Goal: Communication & Community: Share content

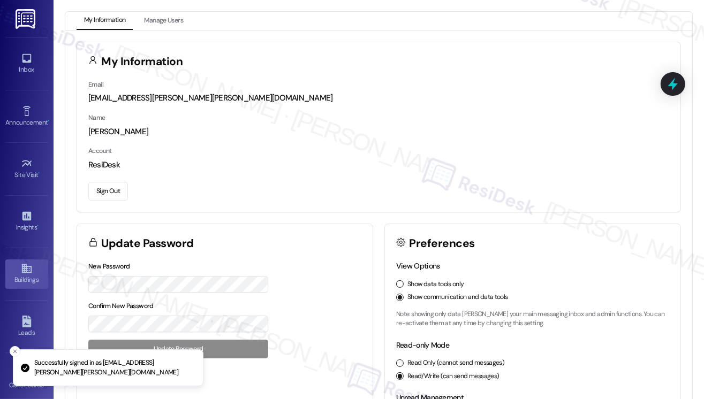
click at [16, 274] on div "Buildings" at bounding box center [26, 279] width 53 height 11
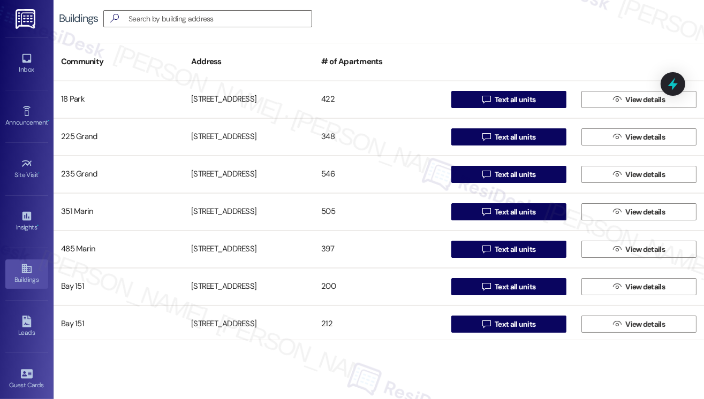
click at [615, 39] on div "Buildings  Community Address # of Apartments 18 Park 18 Park View Avenue 422 …" at bounding box center [378, 170] width 650 height 340
click at [610, 10] on div "Buildings " at bounding box center [378, 18] width 650 height 37
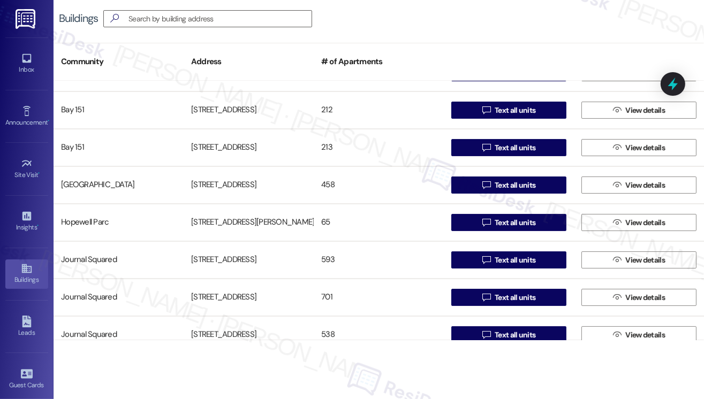
scroll to position [265, 0]
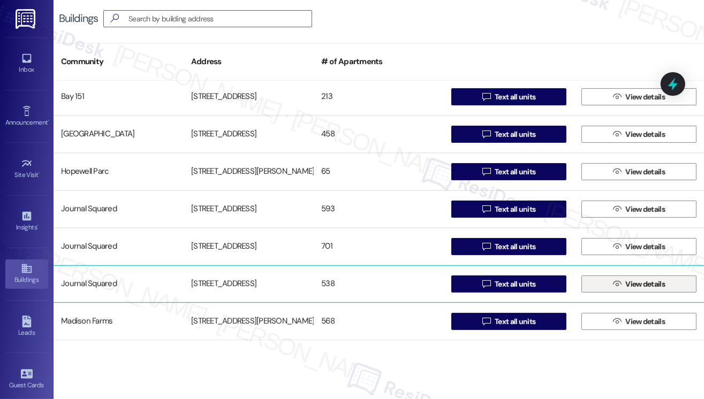
click at [623, 283] on span "View details" at bounding box center [645, 284] width 44 height 11
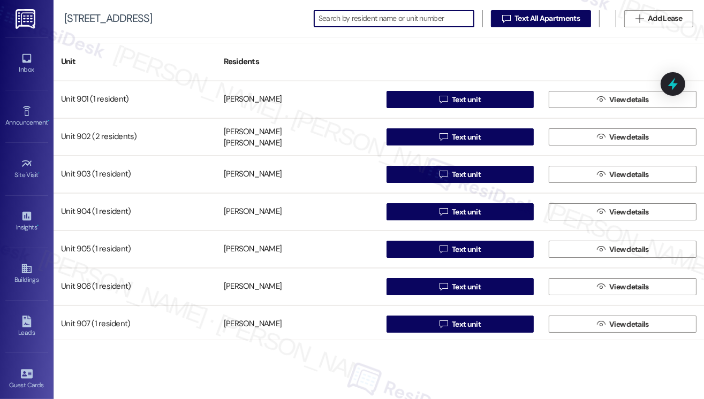
click at [411, 24] on input at bounding box center [395, 18] width 155 height 15
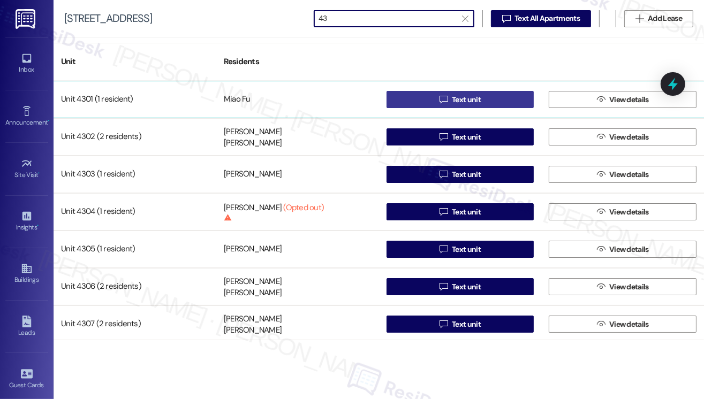
type input "43"
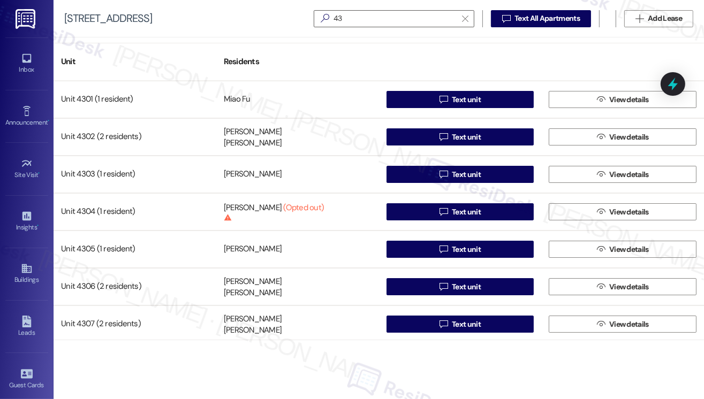
drag, startPoint x: 484, startPoint y: 101, endPoint x: 531, endPoint y: 63, distance: 60.9
click at [523, 64] on div "Unit Residents" at bounding box center [378, 62] width 650 height 38
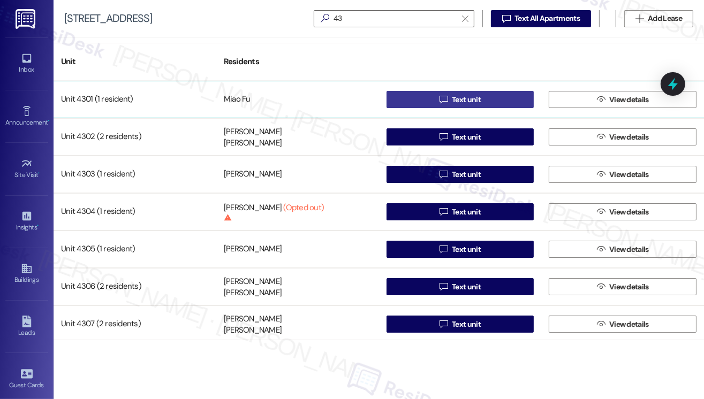
click at [475, 96] on span "Text unit" at bounding box center [466, 99] width 29 height 11
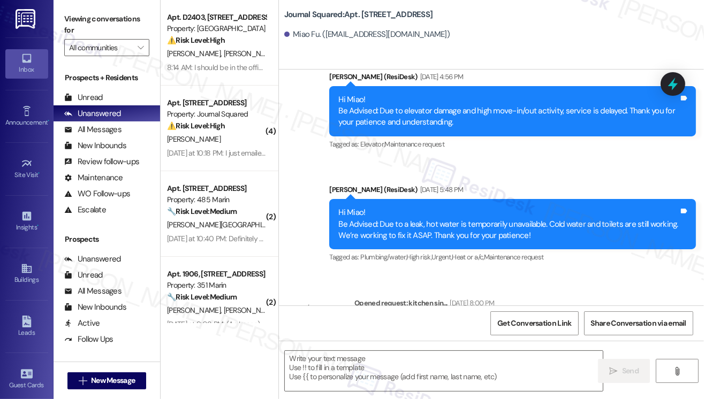
type textarea "Fetching suggested responses. Please feel free to read through the conversation…"
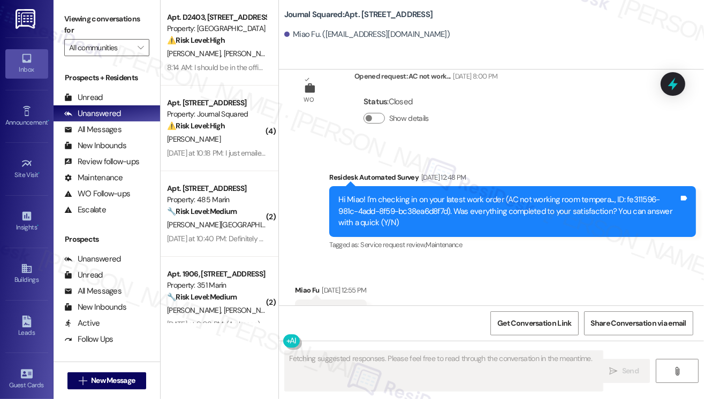
scroll to position [1687, 0]
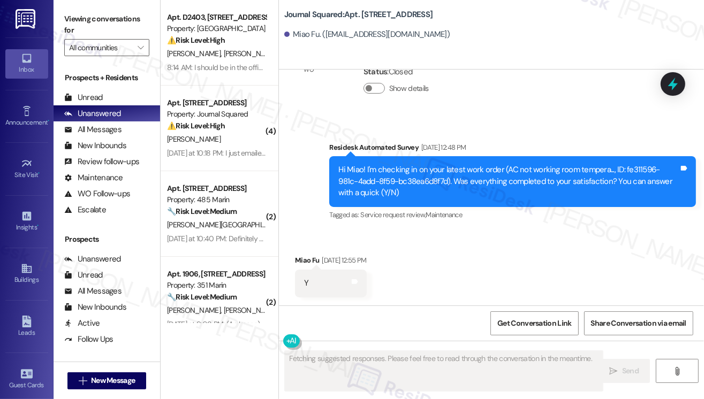
click at [613, 14] on div "Journal Squared: Apt. 4301, 615 Pavonia Avenue Miao Fu. (mfu0860@gmail.com)" at bounding box center [493, 24] width 419 height 43
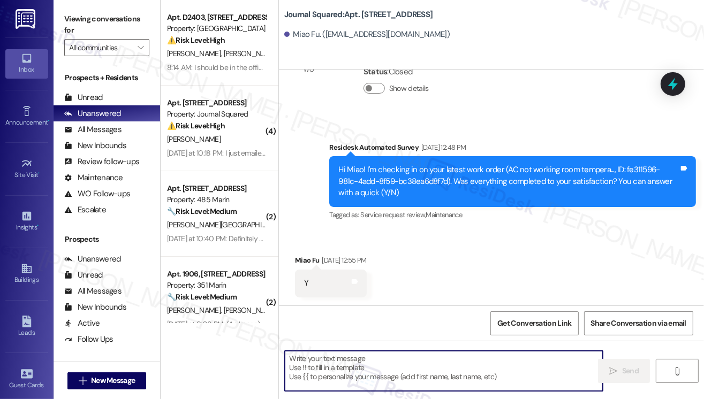
click at [408, 368] on textarea at bounding box center [444, 371] width 318 height 40
paste textarea "Hi {{first_name}}! Reminder To All Residents There is no smoking allowed anywhe…"
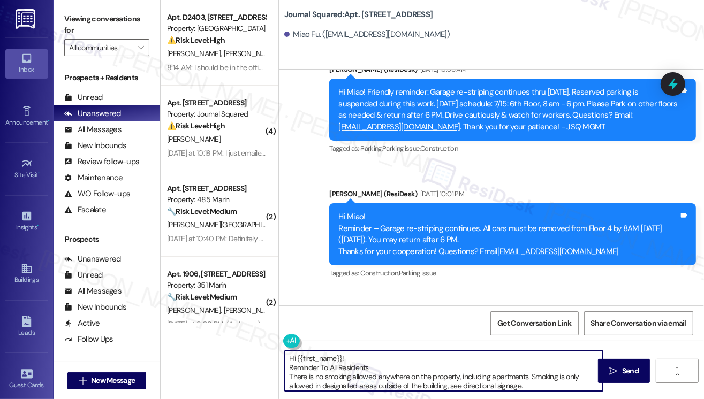
scroll to position [2436, 0]
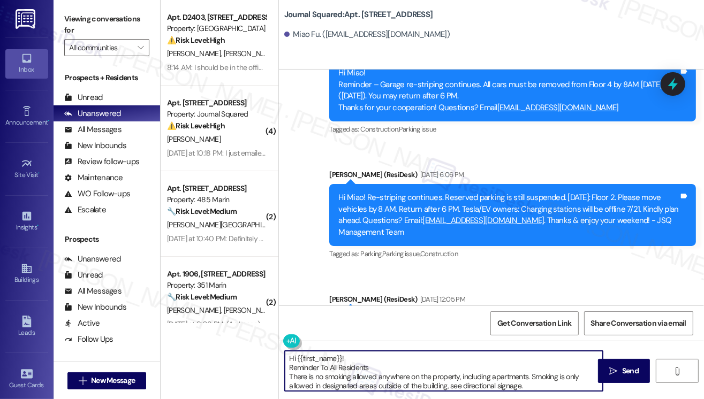
click at [413, 368] on textarea "Hi {{first_name}}! Reminder To All Residents There is no smoking allowed anywhe…" at bounding box center [444, 371] width 318 height 40
click at [458, 374] on textarea "Hi {{first_name}}! Reminder To All Residents There is no smoking allowed anywhe…" at bounding box center [444, 371] width 318 height 40
click at [383, 372] on textarea "Hi {{first_name}}! Reminder To All Residents There is no smoking allowed anywhe…" at bounding box center [444, 371] width 318 height 40
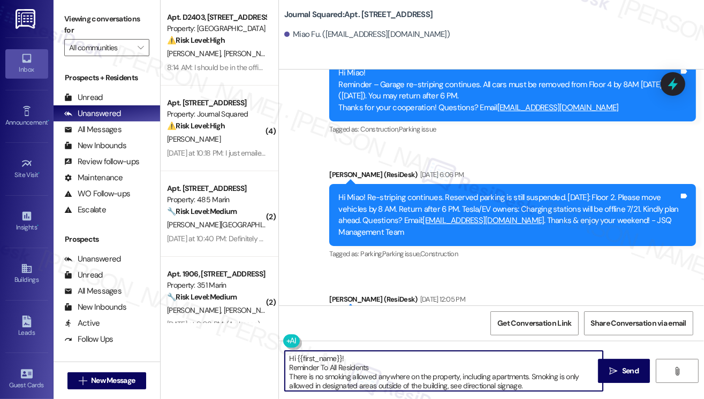
click at [369, 372] on textarea "Hi {{first_name}}! Reminder To All Residents There is no smoking allowed anywhe…" at bounding box center [444, 371] width 318 height 40
click at [386, 368] on textarea "Hi {{first_name}}! Reminder To All Residents There is no smoking allowed anywhe…" at bounding box center [444, 371] width 318 height 40
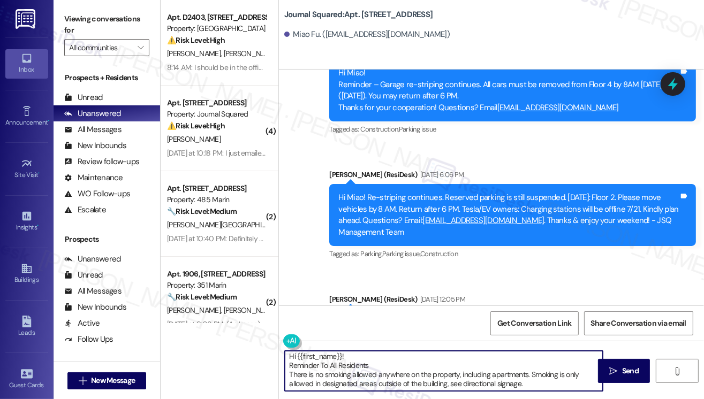
click at [552, 384] on textarea "Hi {{first_name}}! Reminder To All Residents There is no smoking allowed anywhe…" at bounding box center [444, 371] width 318 height 40
type textarea "Hi {{first_name}}! Reminder To All Residents There is no smoking allowed anywhe…"
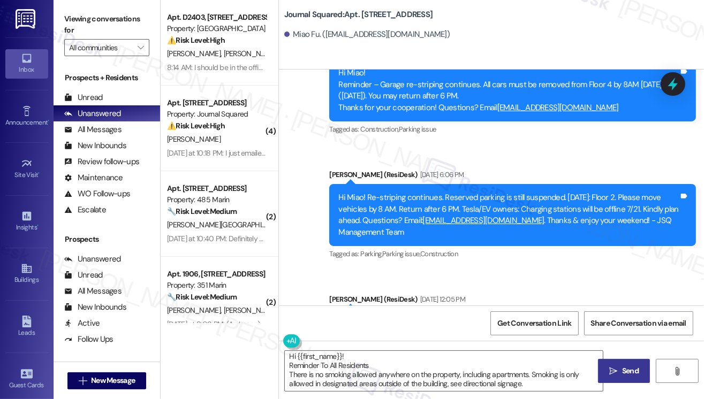
click at [627, 373] on span "Send" at bounding box center [630, 370] width 17 height 11
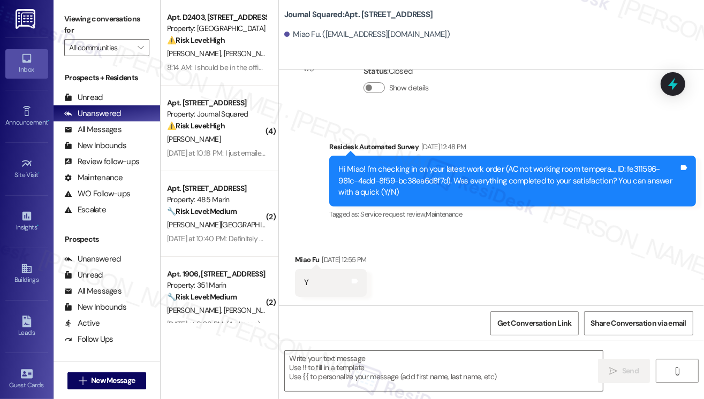
scroll to position [1687, 0]
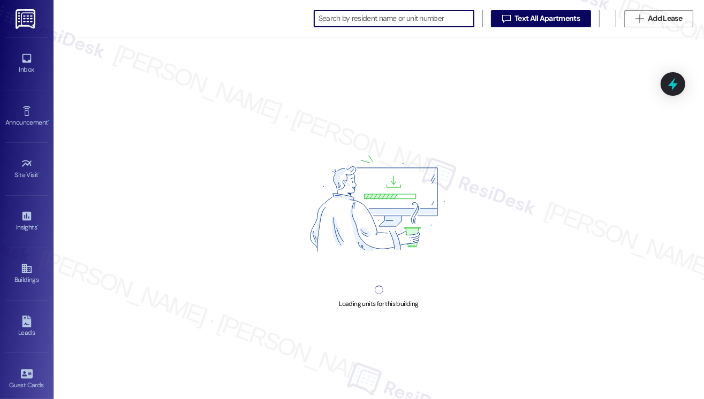
click at [395, 21] on input at bounding box center [395, 18] width 155 height 15
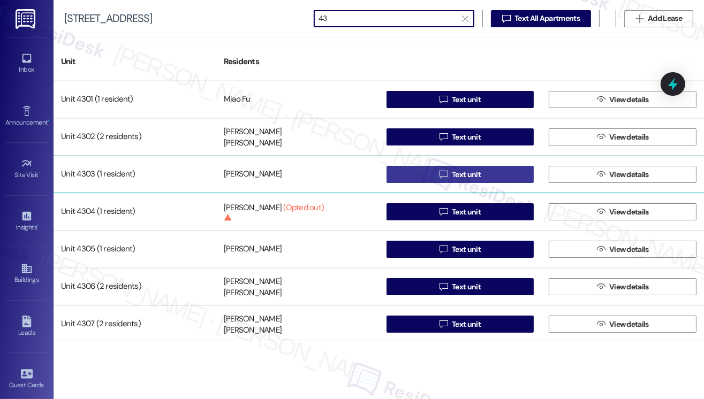
type input "43"
click at [460, 174] on span "Text unit" at bounding box center [466, 174] width 29 height 11
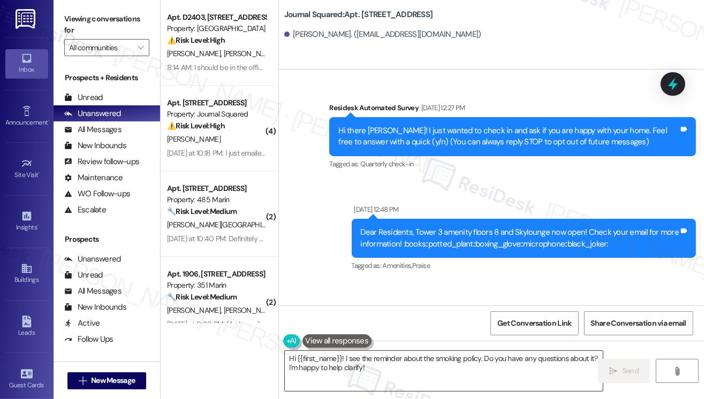
click at [360, 365] on textarea "Hi {{first_name}}! I see the reminder about the smoking policy. Do you have any…" at bounding box center [444, 371] width 318 height 40
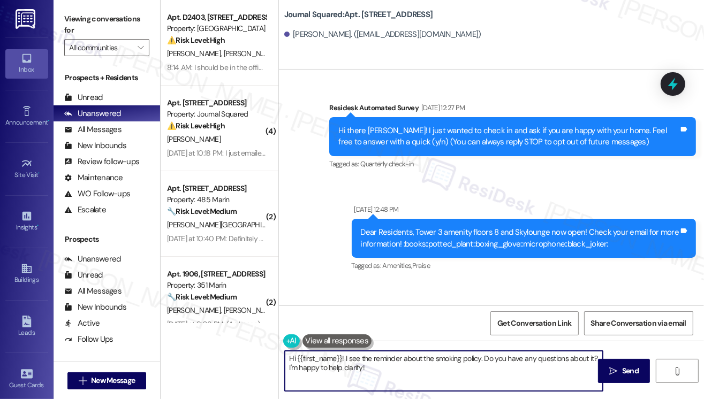
paste textarea "Reminder To All Residents There is no smoking allowed anywhere on the property,…"
type textarea "Hi {{first_name}}! Reminder To All Residents There is no smoking allowed anywhe…"
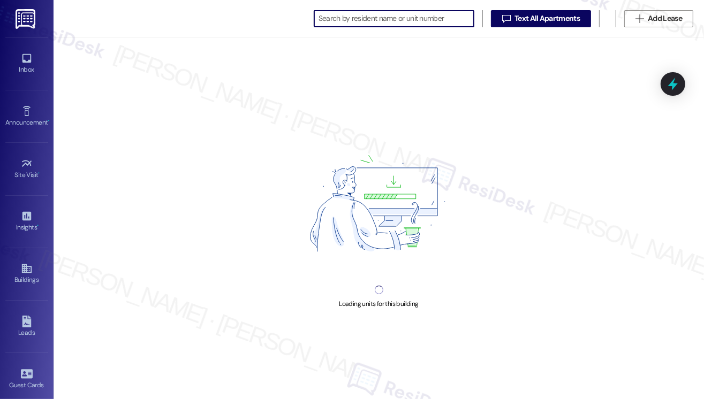
click at [381, 16] on input at bounding box center [395, 18] width 155 height 15
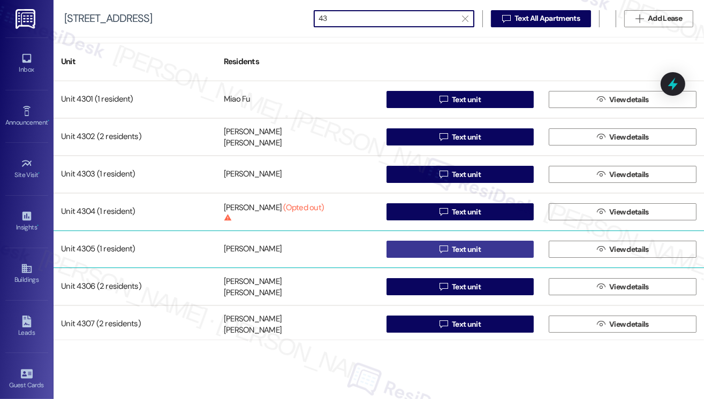
type input "43"
click at [429, 252] on button " Text unit" at bounding box center [460, 249] width 148 height 17
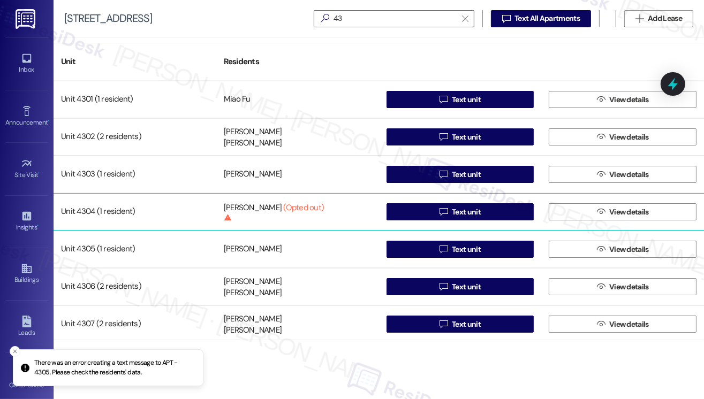
scroll to position [53, 0]
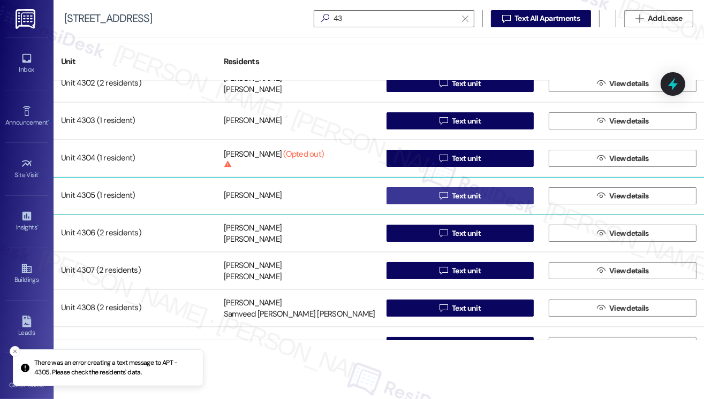
click at [416, 194] on button " Text unit" at bounding box center [460, 195] width 148 height 17
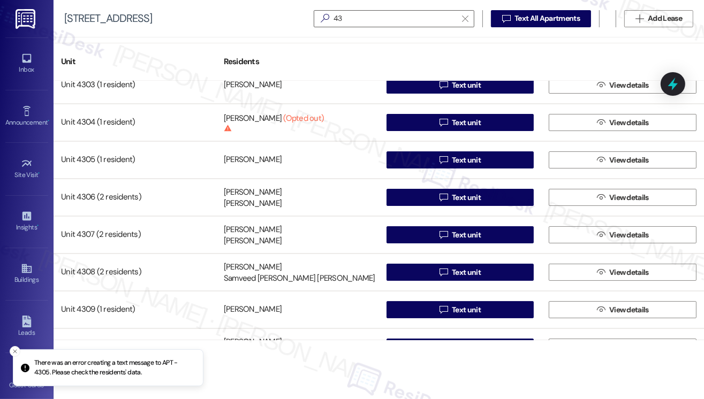
scroll to position [152, 0]
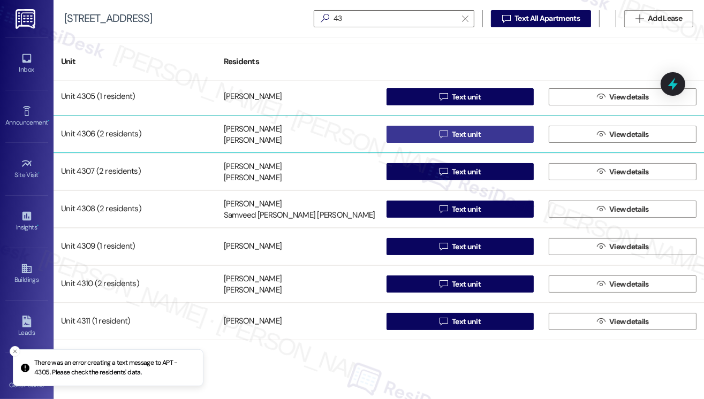
click at [414, 129] on button " Text unit" at bounding box center [460, 134] width 148 height 17
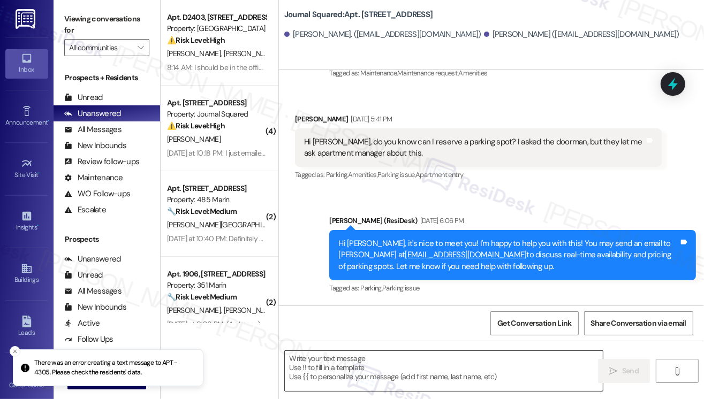
type textarea "Fetching suggested responses. Please feel free to read through the conversation…"
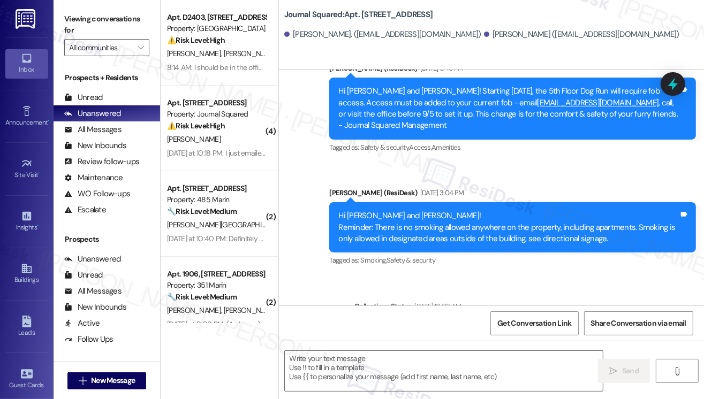
scroll to position [4278, 0]
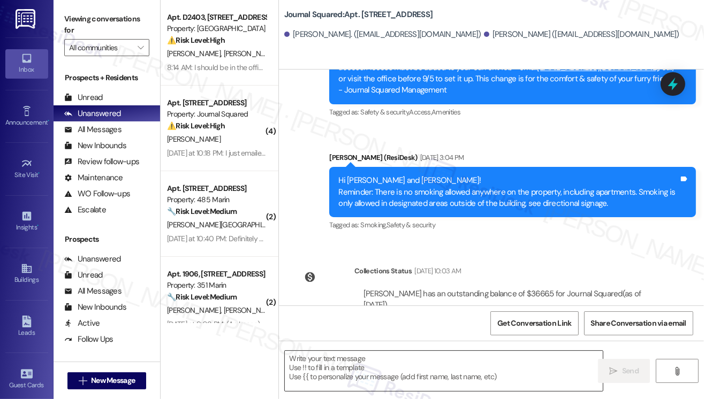
click at [334, 363] on textarea at bounding box center [444, 371] width 318 height 40
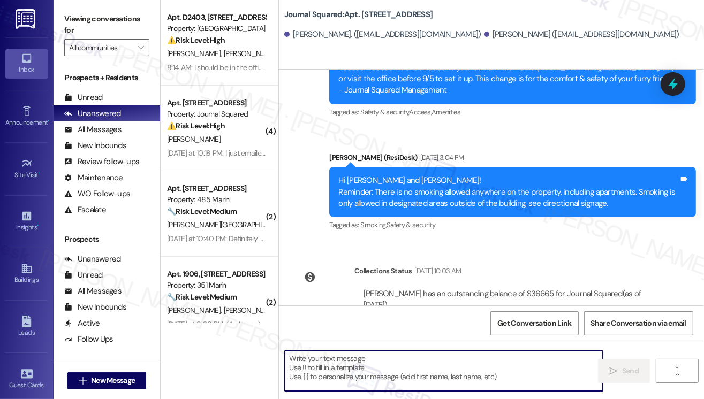
paste textarea "Hi {{first_name}}! Reminder To All Residents There is no smoking allowed anywhe…"
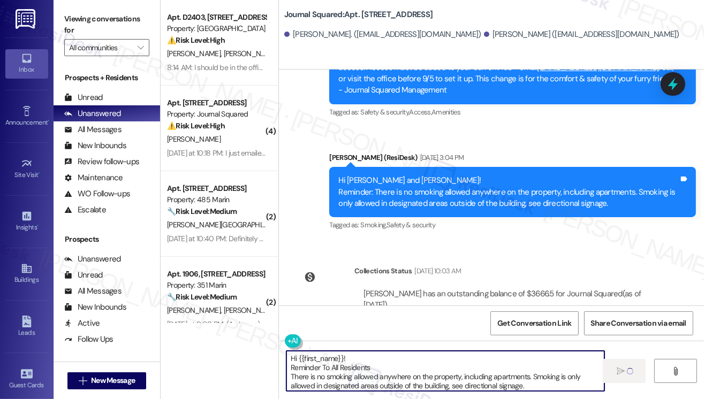
type textarea "Hi {{first_name}}! Reminder To All Residents There is no smoking allowed anywhe…"
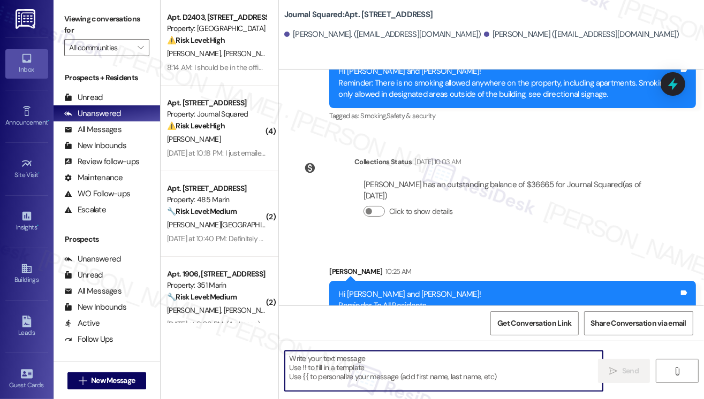
scroll to position [4387, 0]
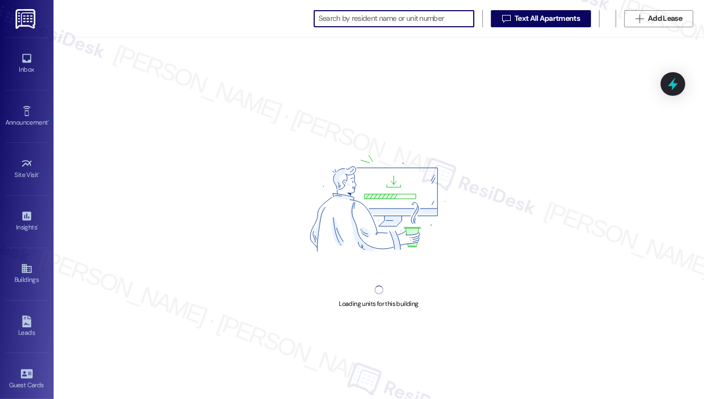
click at [396, 23] on input at bounding box center [395, 18] width 155 height 15
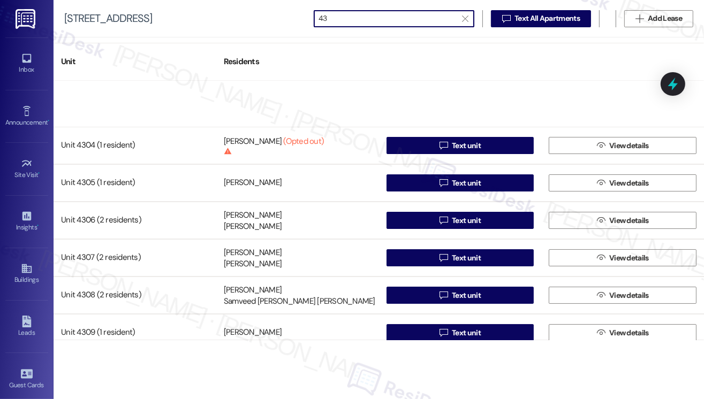
scroll to position [152, 0]
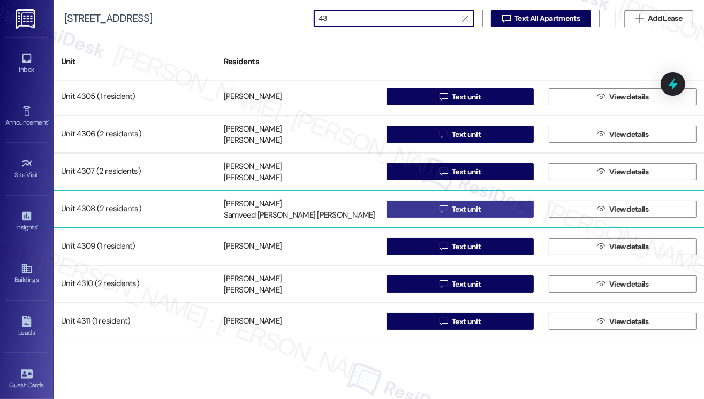
type input "43"
click at [452, 210] on span "Text unit" at bounding box center [466, 209] width 29 height 11
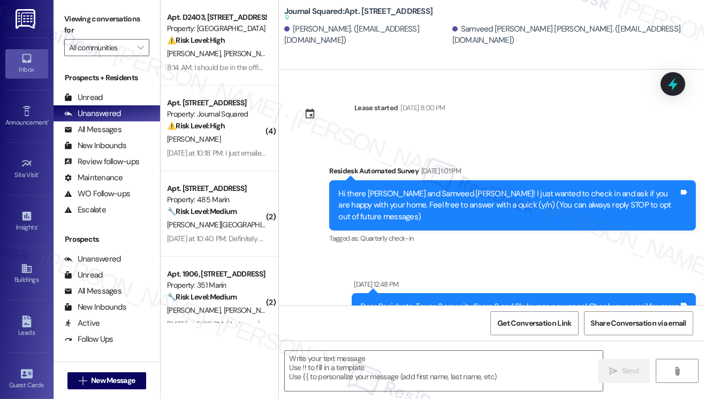
type textarea "Fetching suggested responses. Please feel free to read through the conversation…"
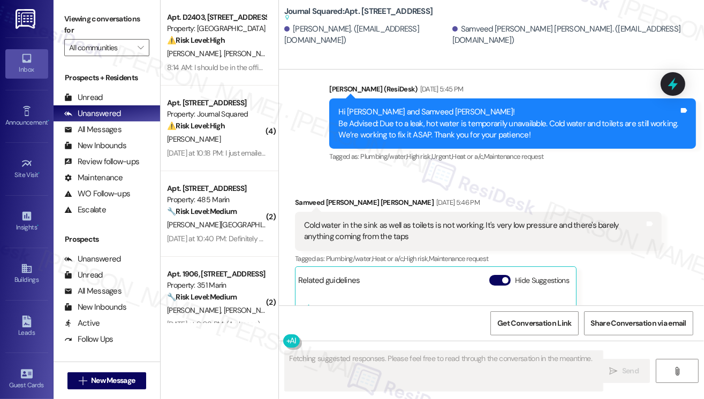
scroll to position [5023, 0]
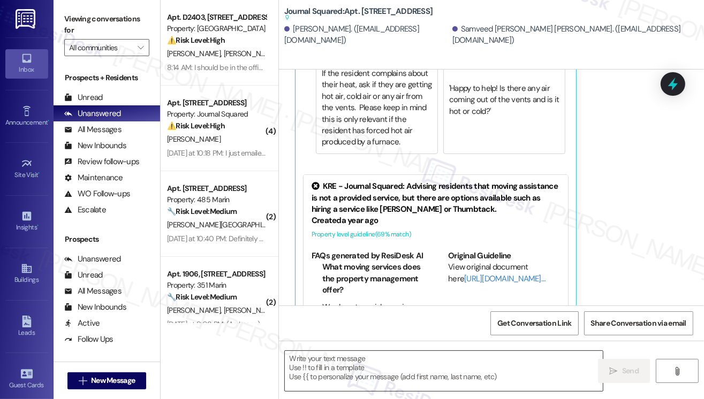
click at [319, 369] on textarea at bounding box center [444, 371] width 318 height 40
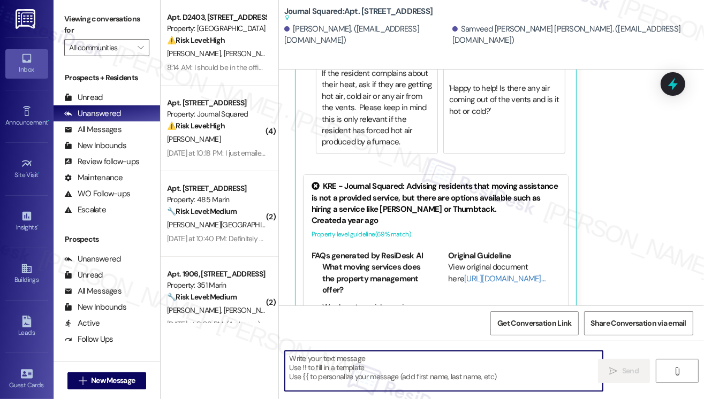
paste textarea "Hi {{first_name}}! Reminder To All Residents There is no smoking allowed anywhe…"
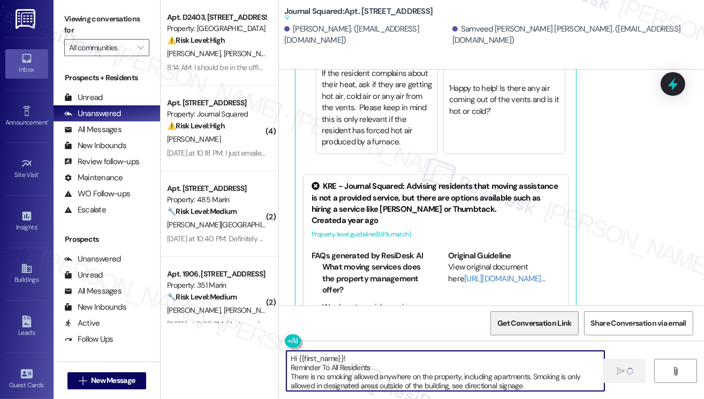
type textarea "Hi {{first_name}}! Reminder To All Residents There is no smoking allowed anywhe…"
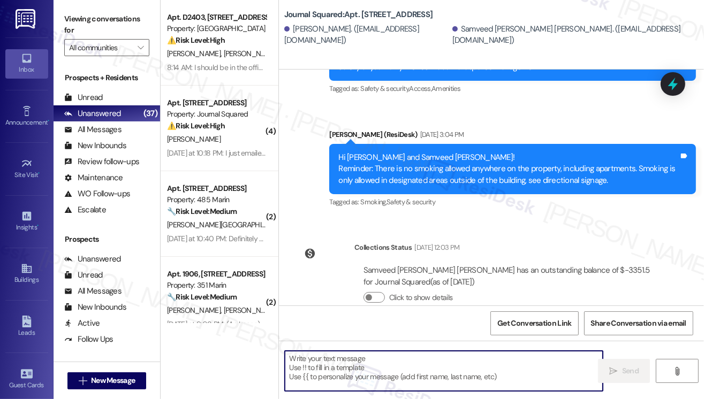
scroll to position [6970, 0]
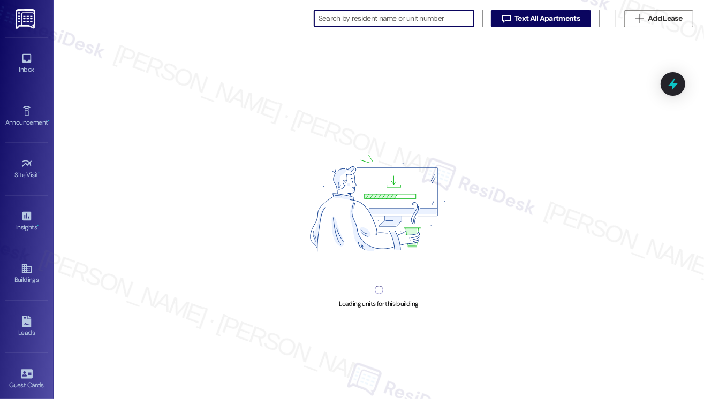
click at [362, 21] on input at bounding box center [395, 18] width 155 height 15
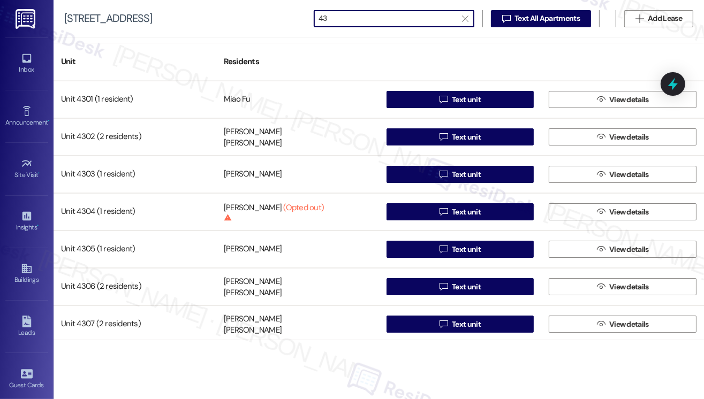
type input "43"
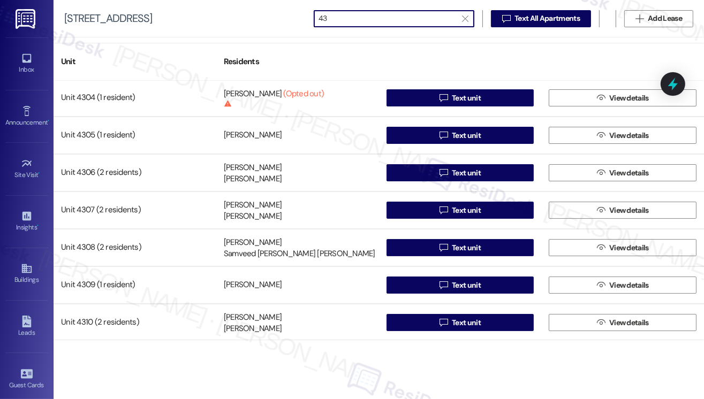
scroll to position [152, 0]
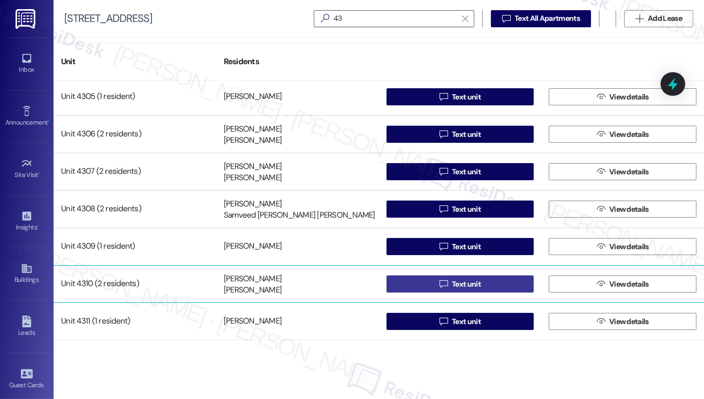
click at [440, 289] on span " Text unit" at bounding box center [459, 284] width 45 height 16
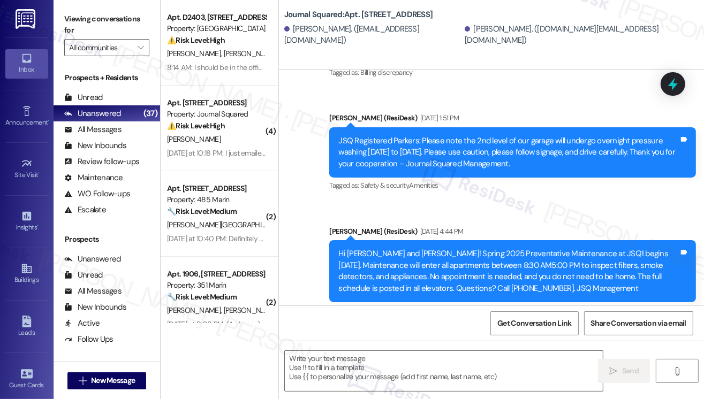
type textarea "Fetching suggested responses. Please feel free to read through the conversation…"
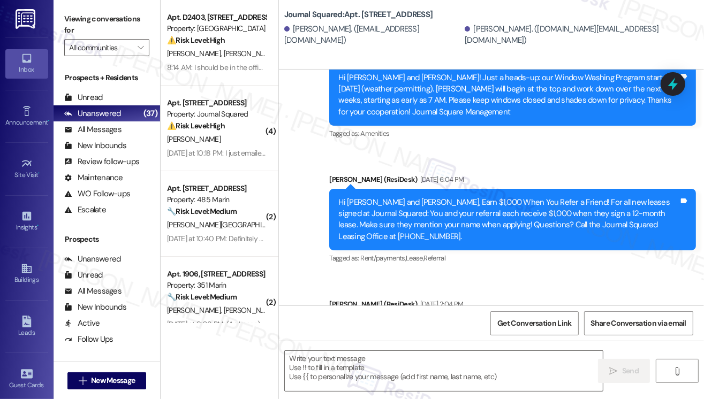
scroll to position [3357, 0]
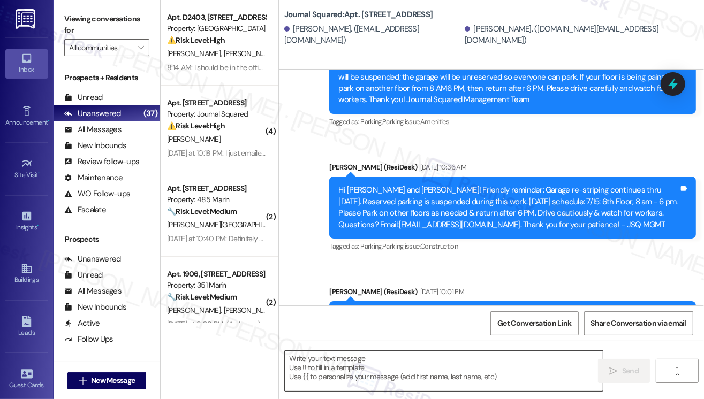
drag, startPoint x: 354, startPoint y: 348, endPoint x: 341, endPoint y: 356, distance: 14.4
click at [350, 350] on div " Send " at bounding box center [491, 381] width 425 height 80
click at [340, 358] on textarea at bounding box center [444, 371] width 318 height 40
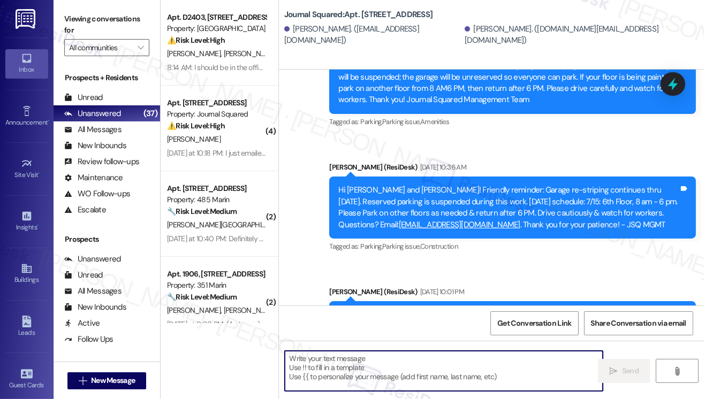
click at [330, 362] on textarea at bounding box center [444, 371] width 318 height 40
paste textarea "Hi {{first_name}}! Reminder To All Residents There is no smoking allowed anywhe…"
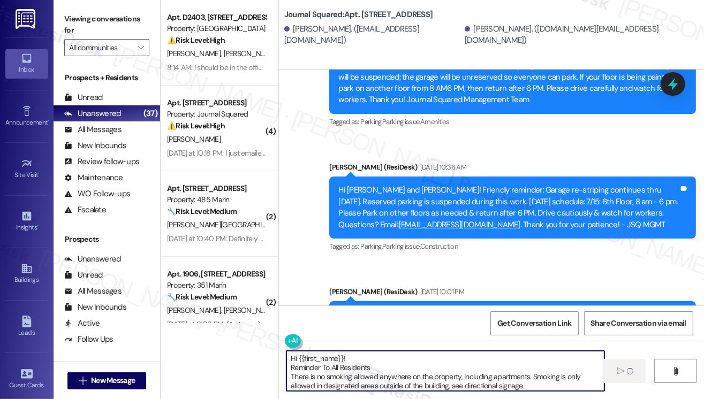
type textarea "Hi {{first_name}}! Reminder To All Residents There is no smoking allowed anywhe…"
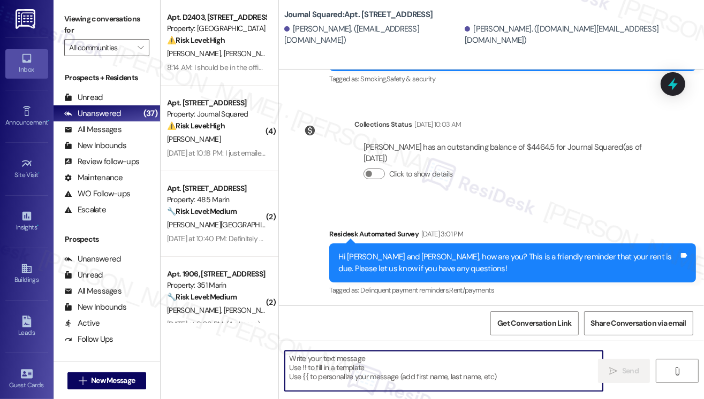
scroll to position [4178, 0]
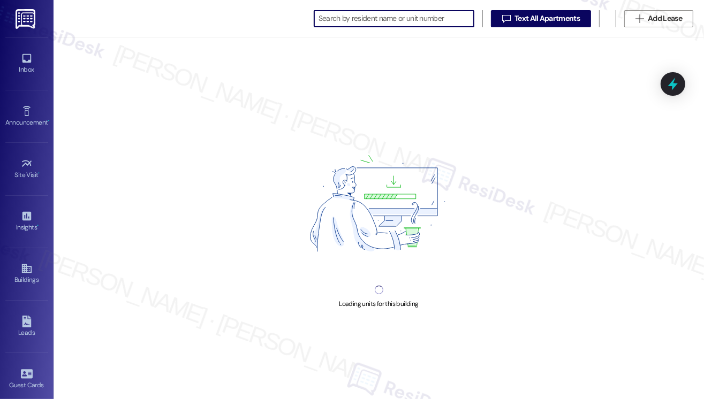
click at [371, 23] on input at bounding box center [395, 18] width 155 height 15
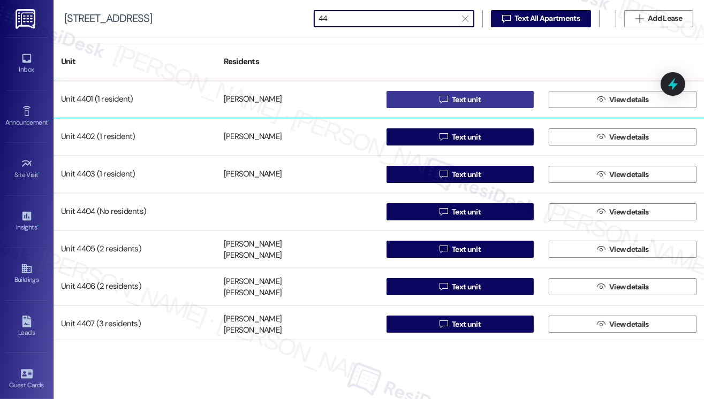
type input "44"
click at [452, 98] on span "Text unit" at bounding box center [466, 99] width 29 height 11
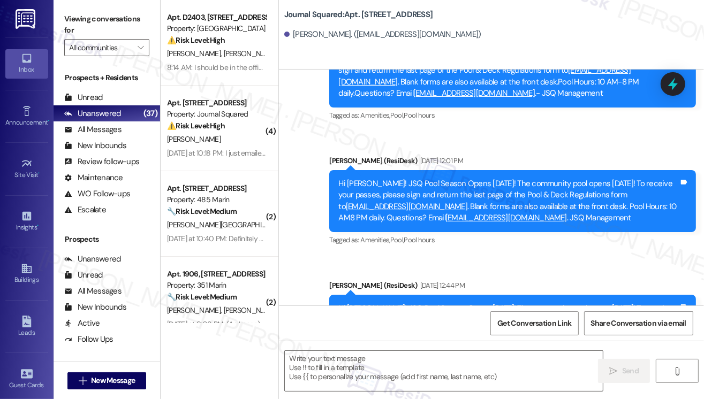
type textarea "Fetching suggested responses. Please feel free to read through the conversation…"
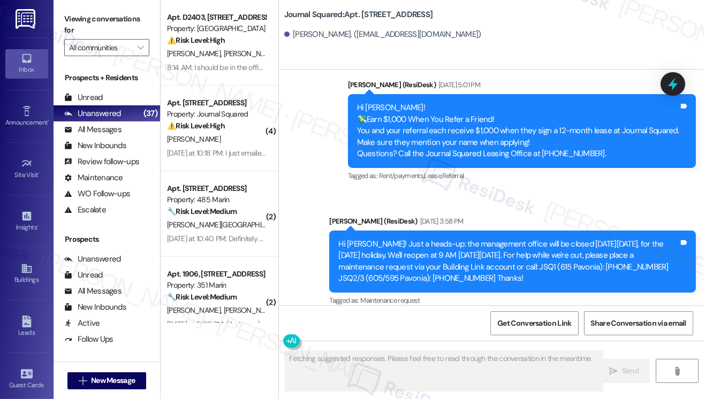
scroll to position [2191, 0]
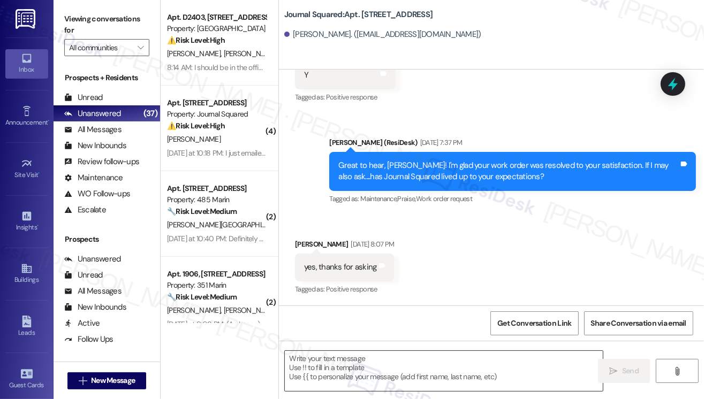
click at [377, 363] on textarea at bounding box center [444, 371] width 318 height 40
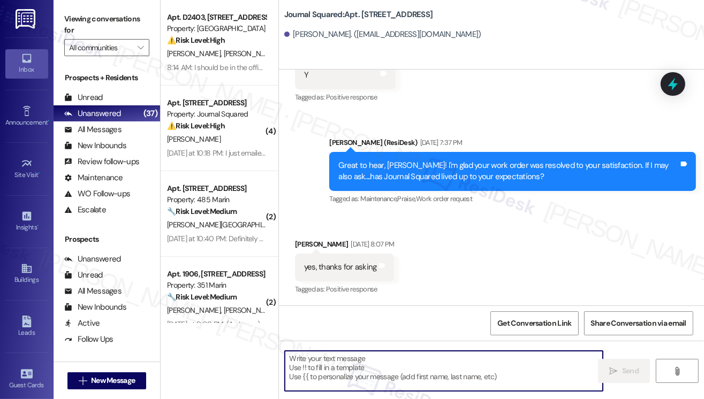
paste textarea "Hi {{first_name}}! Reminder To All Residents There is no smoking allowed anywhe…"
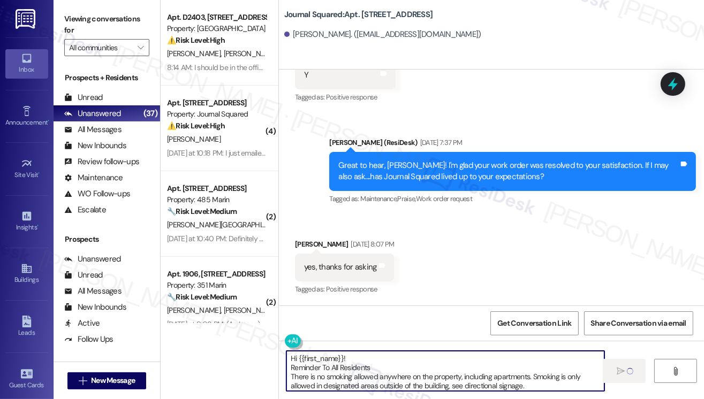
type textarea "Hi {{first_name}}! Reminder To All Residents There is no smoking allowed anywhe…"
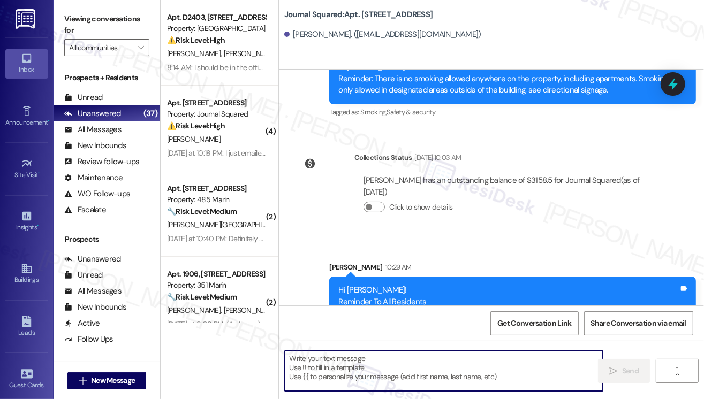
scroll to position [3849, 0]
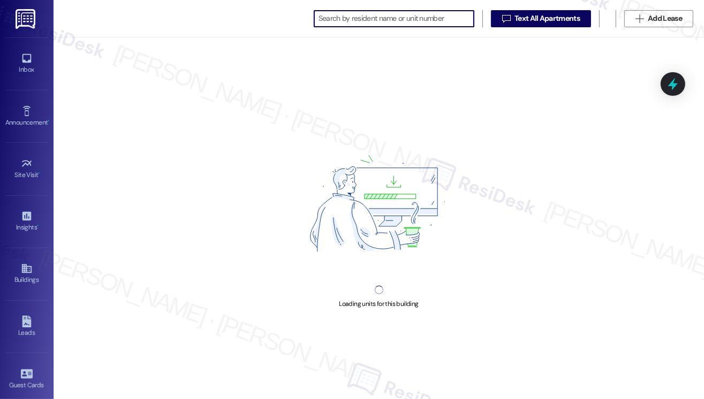
click at [400, 17] on input at bounding box center [395, 18] width 155 height 15
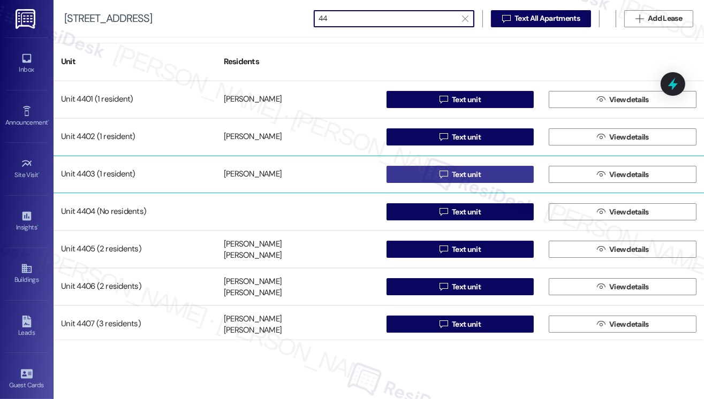
type input "44"
click at [441, 173] on icon "" at bounding box center [443, 174] width 8 height 9
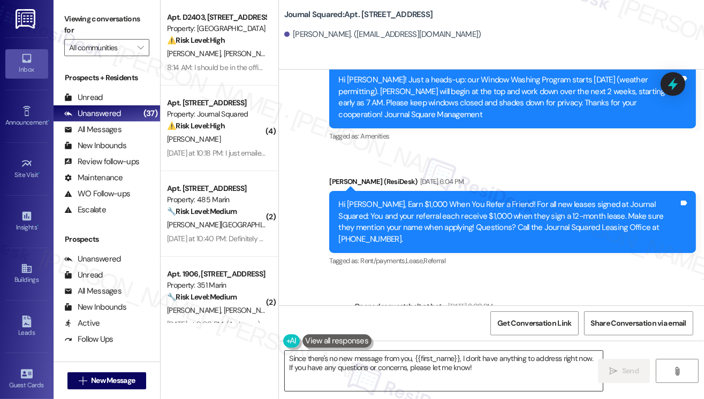
scroll to position [6460, 0]
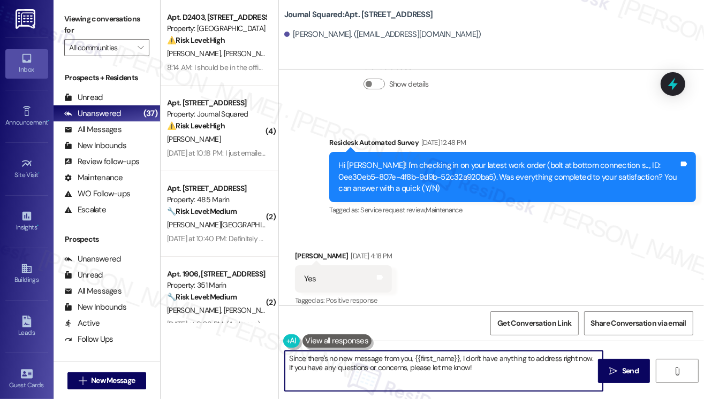
click at [407, 354] on textarea "Since there's no new message from you, {{first_name}}, I don't have anything to…" at bounding box center [444, 371] width 318 height 40
paste textarea "Hi {{first_name}}! Reminder To All Residents There is no smoking allowed anywhe…"
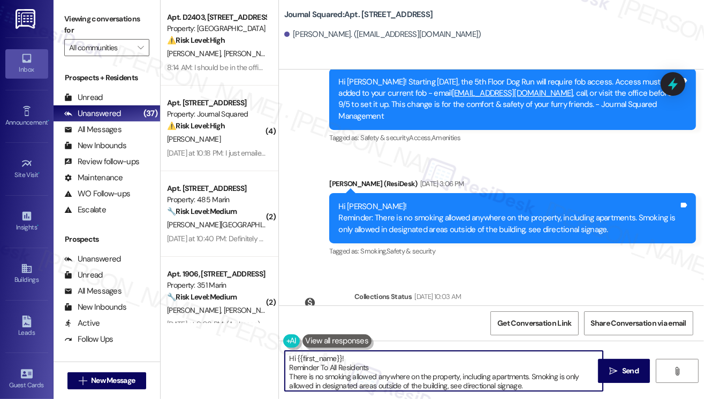
scroll to position [7623, 0]
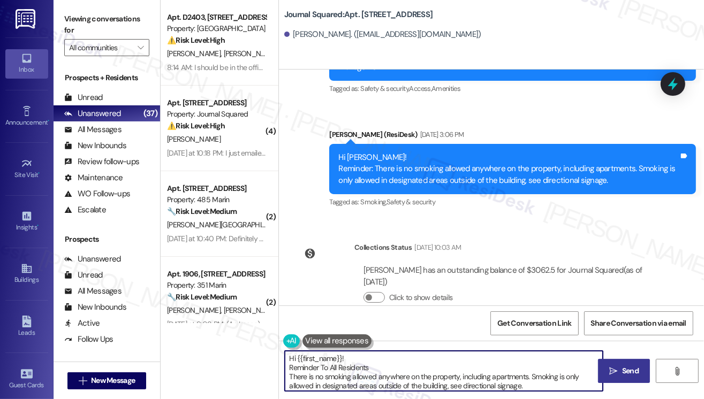
type textarea "Hi {{first_name}}! Reminder To All Residents There is no smoking allowed anywhe…"
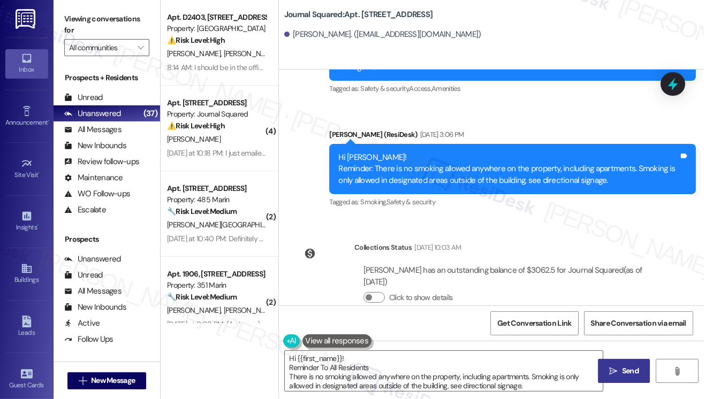
click at [613, 363] on button " Send" at bounding box center [624, 371] width 52 height 24
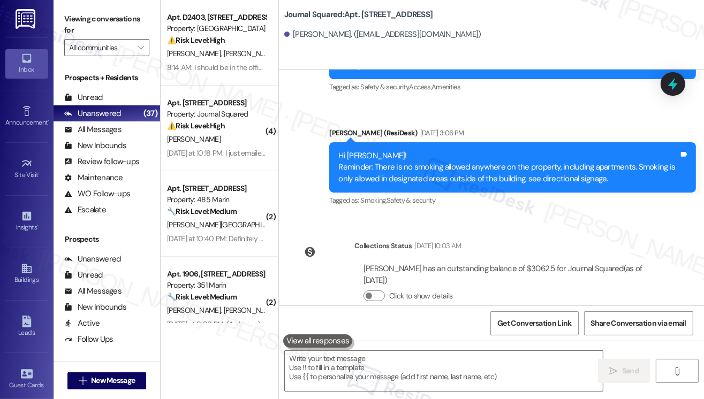
scroll to position [7732, 0]
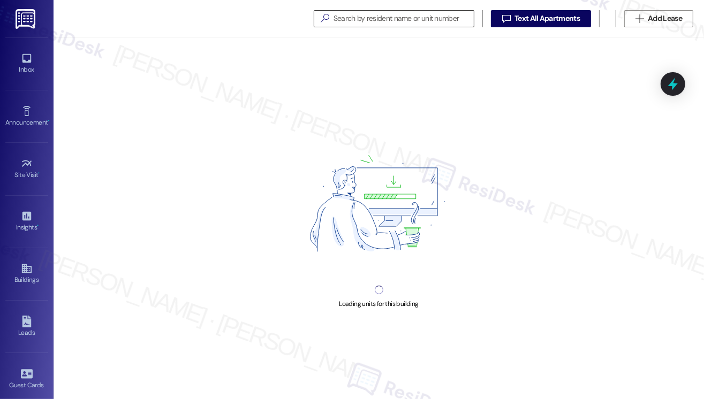
drag, startPoint x: 388, startPoint y: 28, endPoint x: 389, endPoint y: 21, distance: 6.6
click at [388, 27] on div "  Text All Apartments  Add Lease" at bounding box center [378, 18] width 650 height 37
click at [389, 18] on input at bounding box center [395, 18] width 155 height 15
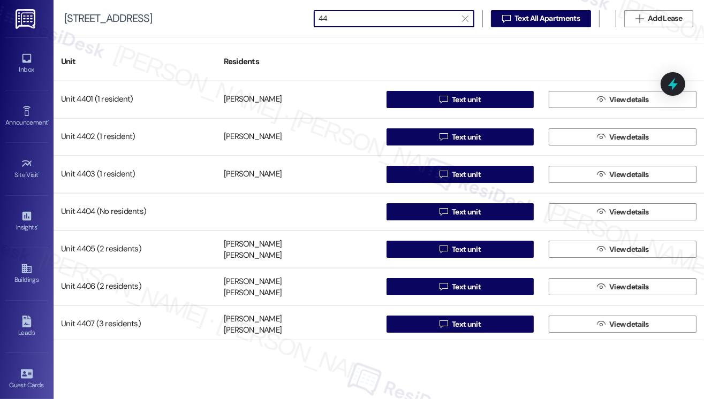
type input "44"
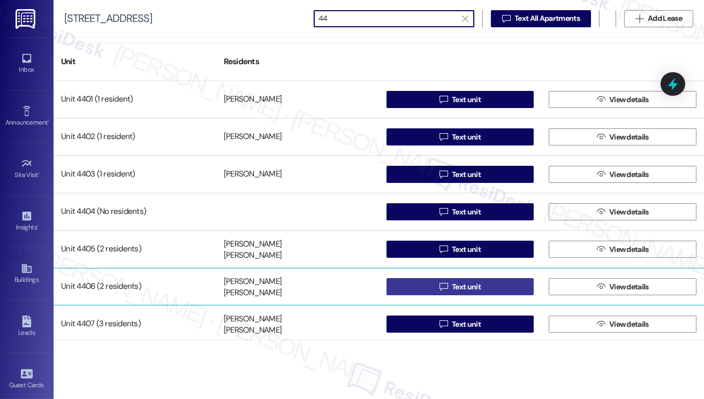
click at [437, 286] on span " Text unit" at bounding box center [459, 287] width 45 height 16
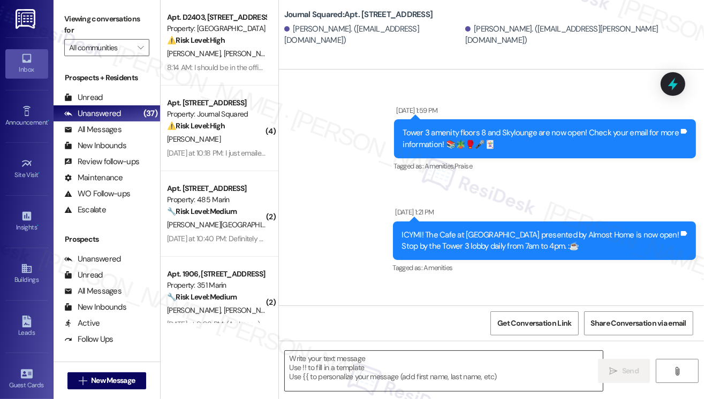
type textarea "Fetching suggested responses. Please feel free to read through the conversation…"
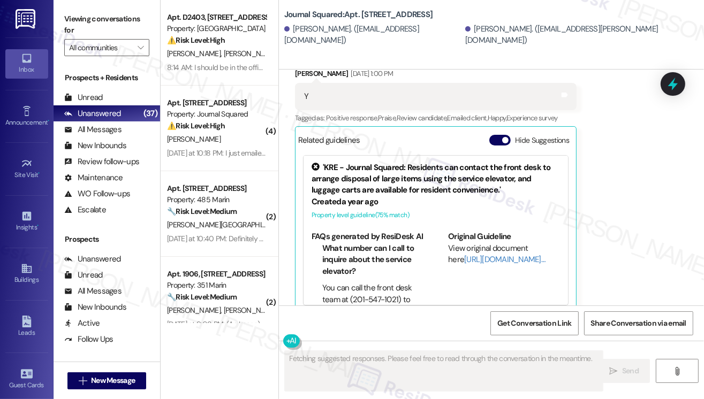
scroll to position [531, 0]
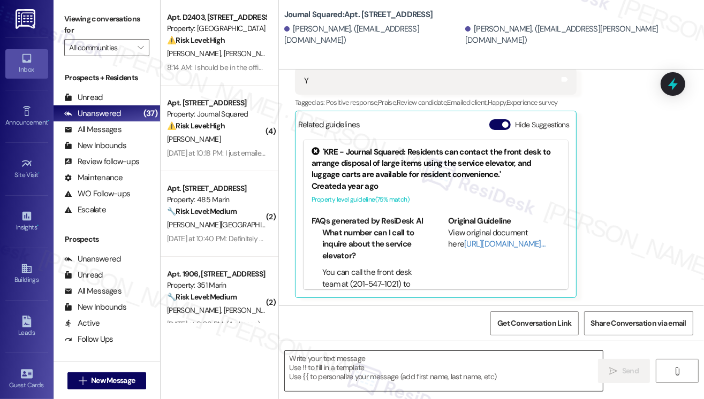
click at [325, 361] on textarea at bounding box center [444, 371] width 318 height 40
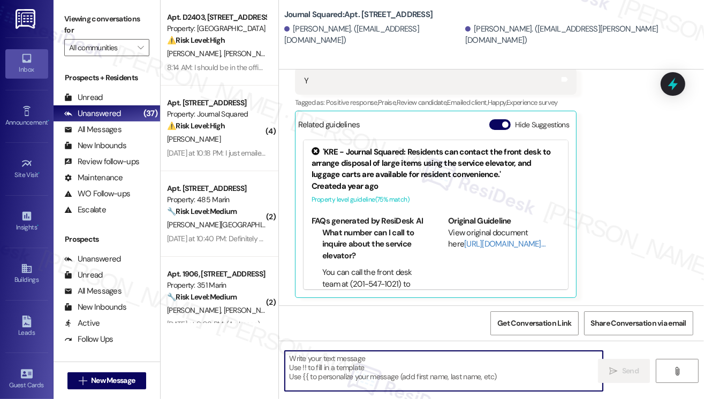
paste textarea "Hi {{first_name}}! Reminder To All Residents There is no smoking allowed anywhe…"
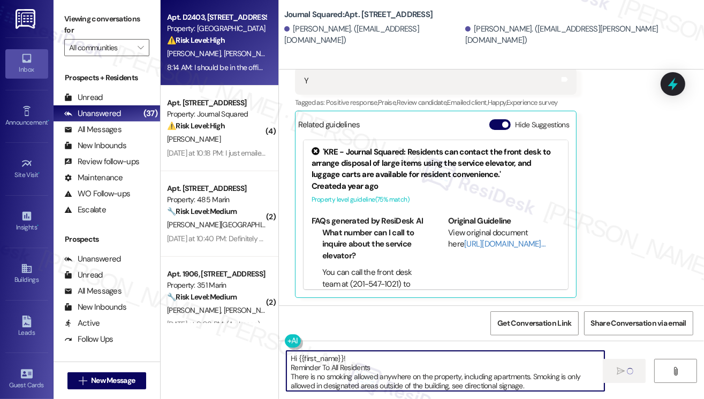
type textarea "Hi {{first_name}}! Reminder To All Residents There is no smoking allowed anywhe…"
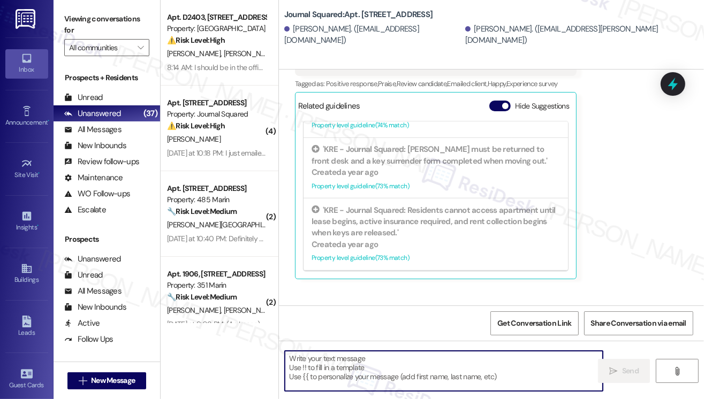
scroll to position [852, 0]
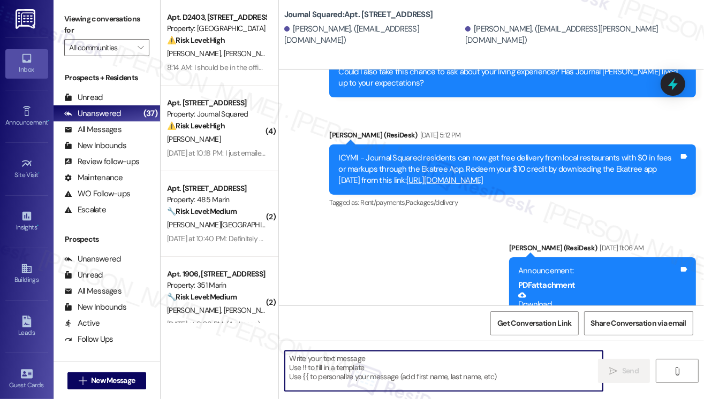
click at [698, 96] on div "Sent via SMS Dec 12, 2024 at 5:00 PM I hope you're having a great day, Amira! I…" at bounding box center [512, 53] width 383 height 104
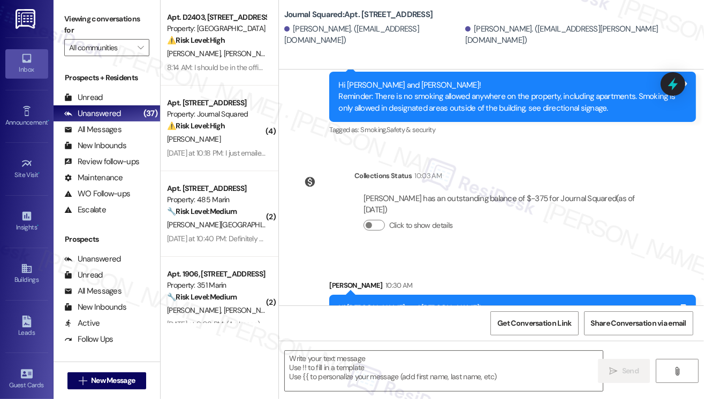
scroll to position [7493, 0]
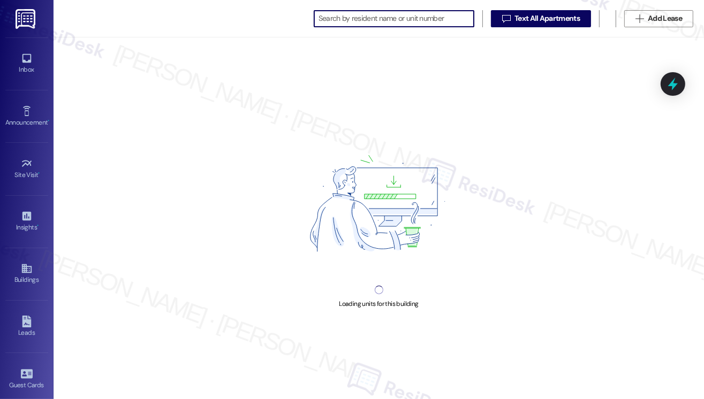
click at [368, 20] on input at bounding box center [395, 18] width 155 height 15
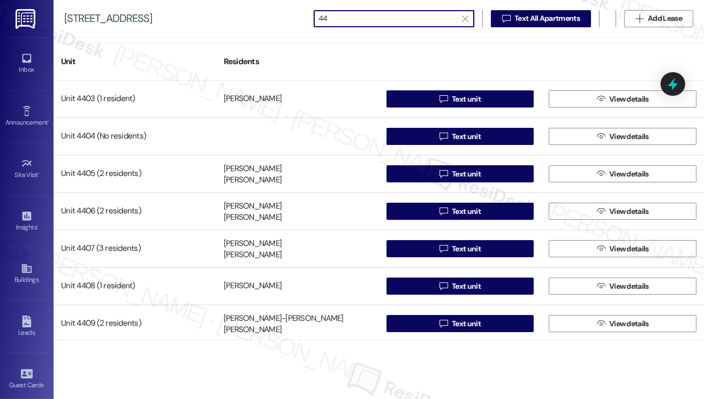
scroll to position [152, 0]
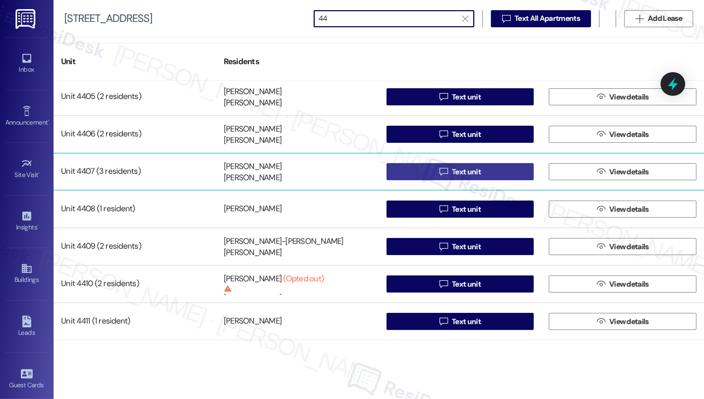
type input "44"
click at [421, 166] on button " Text unit" at bounding box center [460, 171] width 148 height 17
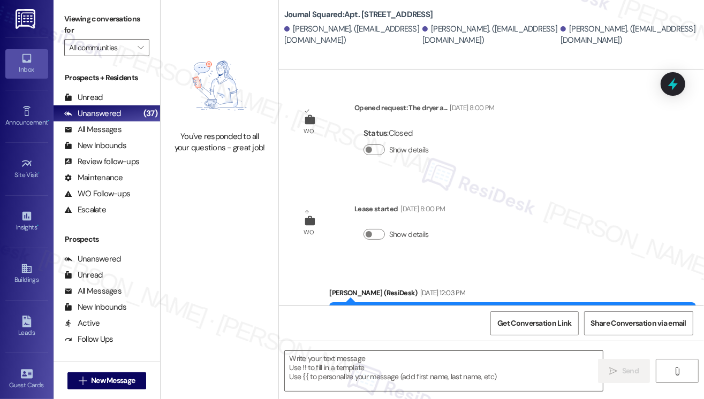
type textarea "Fetching suggested responses. Please feel free to read through the conversation…"
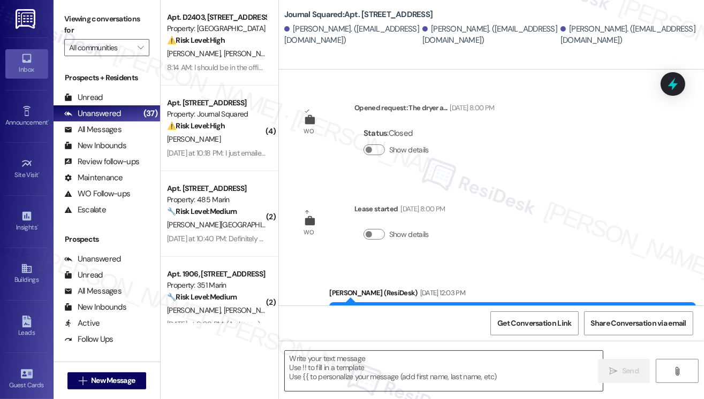
type textarea "Fetching suggested responses. Please feel free to read through the conversation…"
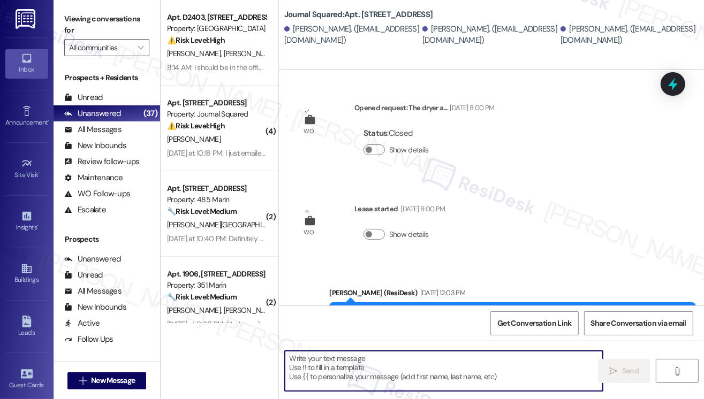
click at [347, 361] on textarea at bounding box center [444, 371] width 318 height 40
paste textarea "Hi {{first_name}}! Reminder To All Residents There is no smoking allowed anywhe…"
type textarea "Hi {{first_name}}! Reminder To All Residents There is no smoking allowed anywhe…"
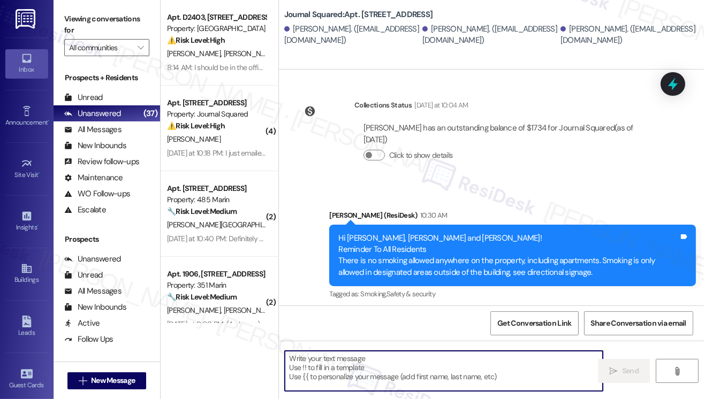
scroll to position [743, 0]
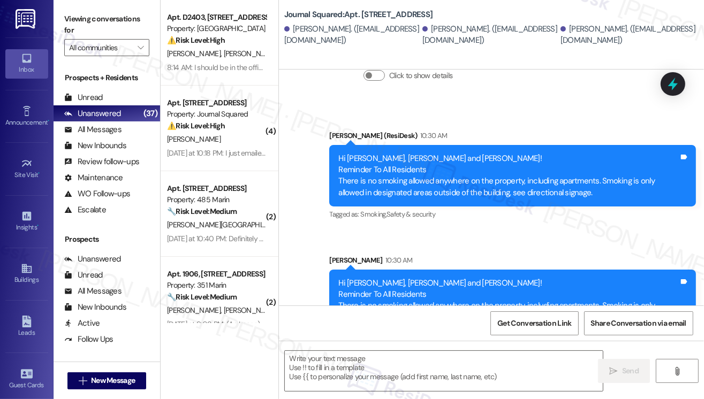
drag, startPoint x: 361, startPoint y: 254, endPoint x: 453, endPoint y: 276, distance: 94.6
click at [453, 278] on div "Hi Ke, Yu and Yushan! Reminder To All Residents There is no smoking allowed any…" at bounding box center [508, 301] width 340 height 46
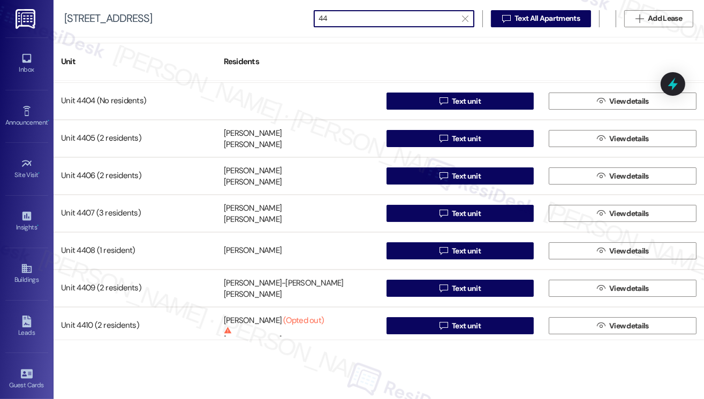
scroll to position [152, 0]
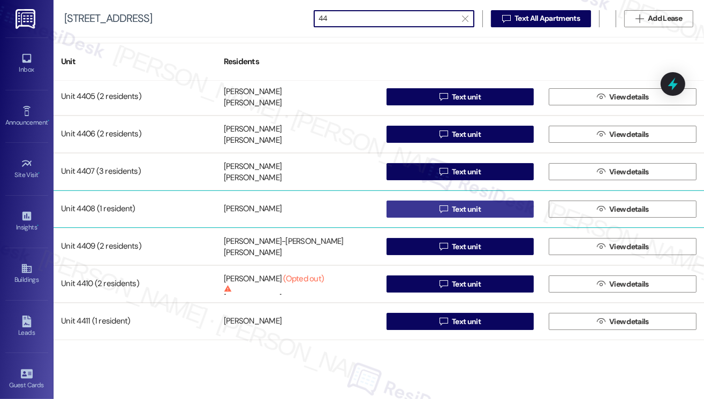
type input "44"
click at [421, 209] on button " Text unit" at bounding box center [460, 209] width 148 height 17
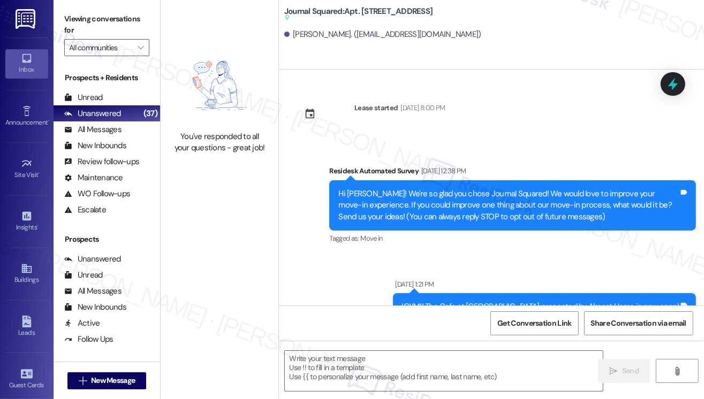
type textarea "Fetching suggested responses. Please feel free to read through the conversation…"
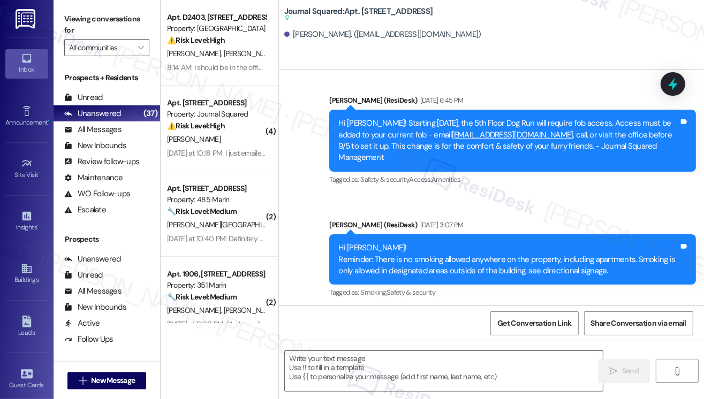
scroll to position [6464, 0]
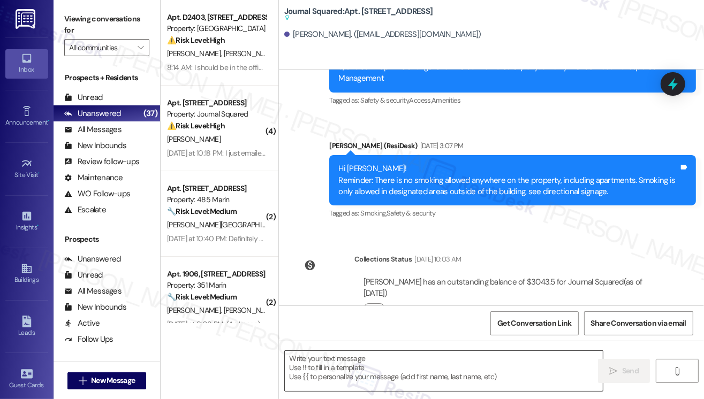
click at [391, 362] on textarea at bounding box center [444, 371] width 318 height 40
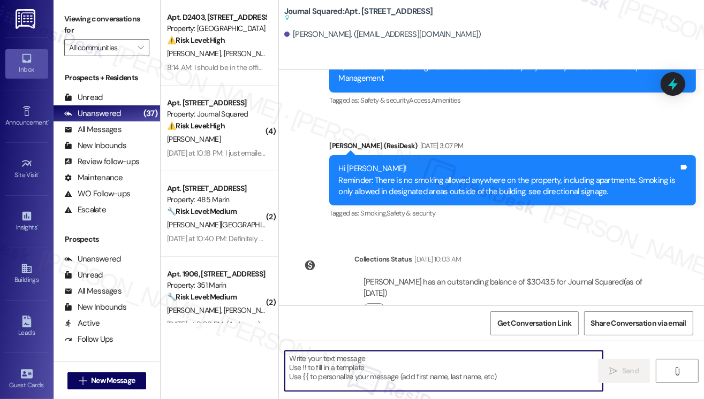
paste textarea "Hi {{first_name}}! Reminder To All Residents There is no smoking allowed anywhe…"
type textarea "Hi {{first_name}}! Reminder To All Residents There is no smoking allowed anywhe…"
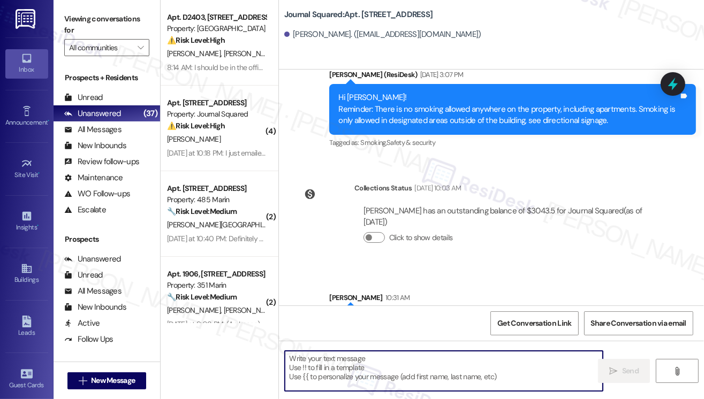
scroll to position [6386, 0]
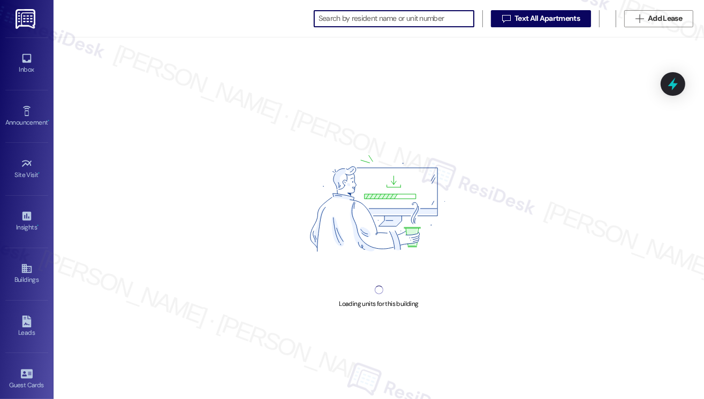
click at [409, 20] on input at bounding box center [395, 18] width 155 height 15
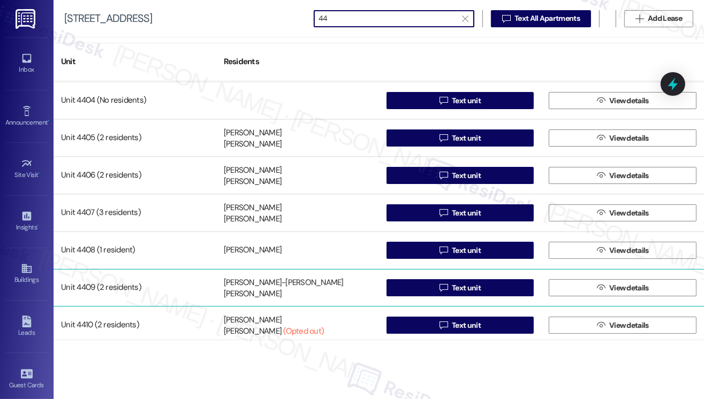
scroll to position [152, 0]
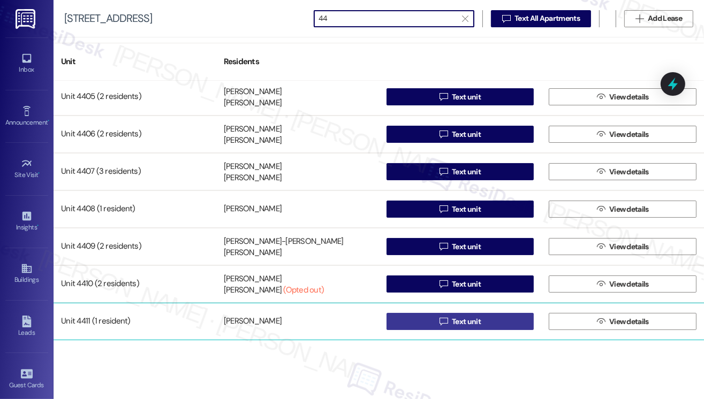
type input "44"
click at [452, 317] on span "Text unit" at bounding box center [466, 321] width 29 height 11
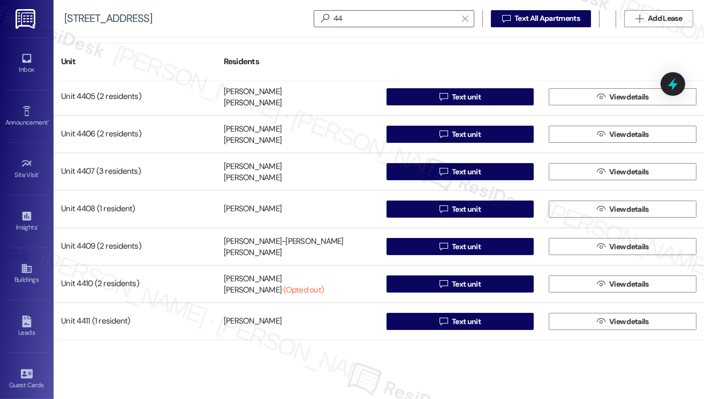
click at [615, 54] on div at bounding box center [622, 56] width 163 height 15
drag, startPoint x: 618, startPoint y: 49, endPoint x: 607, endPoint y: 47, distance: 10.8
click at [618, 49] on div at bounding box center [622, 56] width 163 height 15
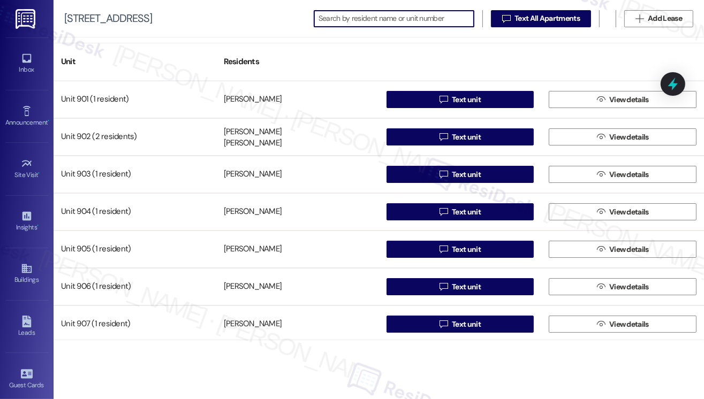
click at [342, 19] on input at bounding box center [395, 18] width 155 height 15
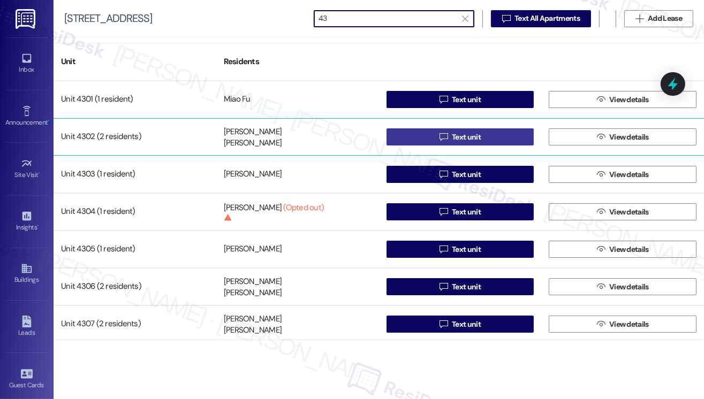
type input "43"
click at [457, 136] on span "Text unit" at bounding box center [466, 137] width 29 height 11
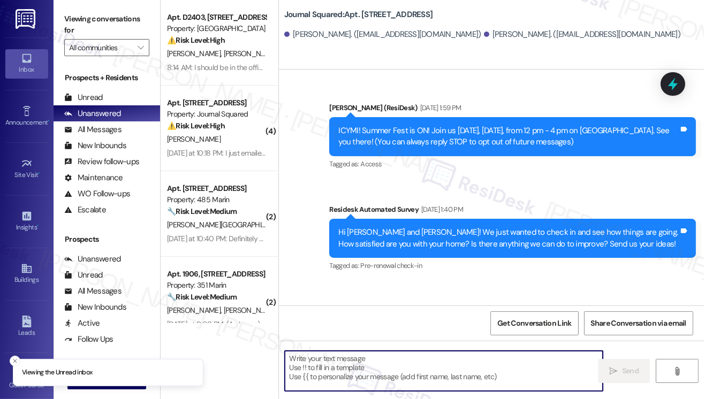
click at [364, 361] on textarea at bounding box center [444, 371] width 318 height 40
paste textarea "Hi {{first_name}}! Reminder To All Residents There is no smoking allowed anywhe…"
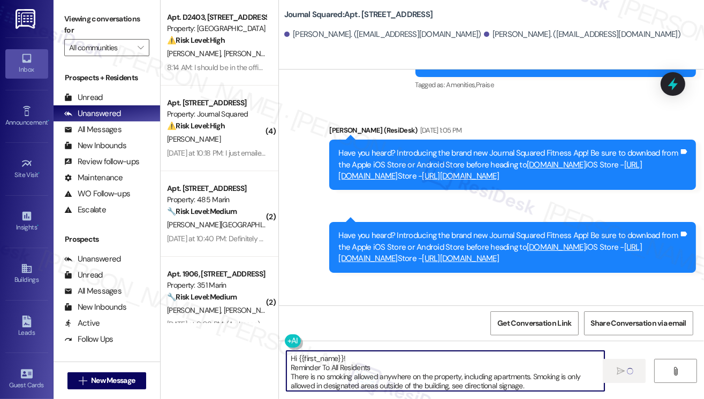
scroll to position [481, 0]
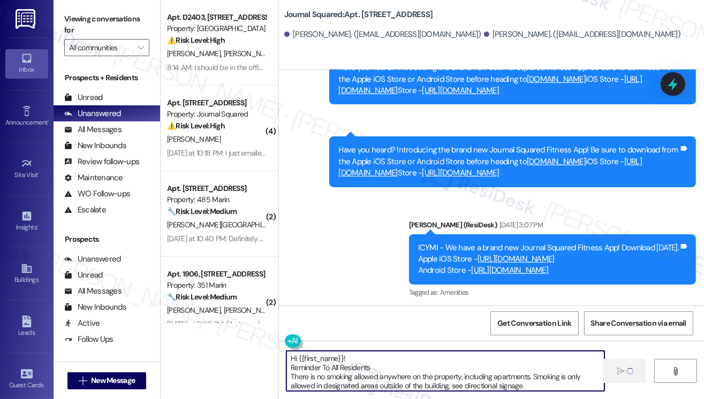
type textarea "Hi {{first_name}}! Reminder To All Residents There is no smoking allowed anywhe…"
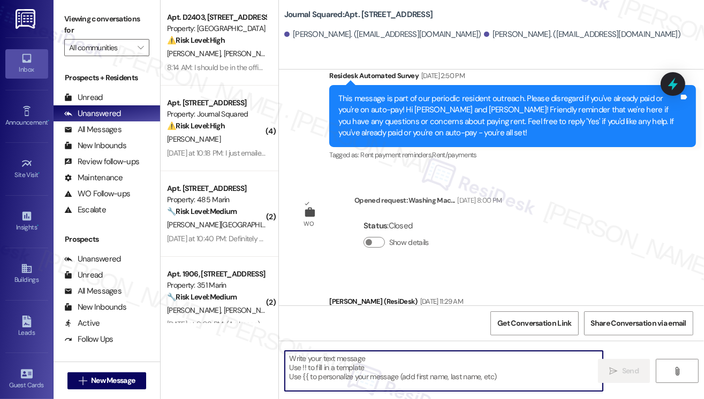
scroll to position [7768, 0]
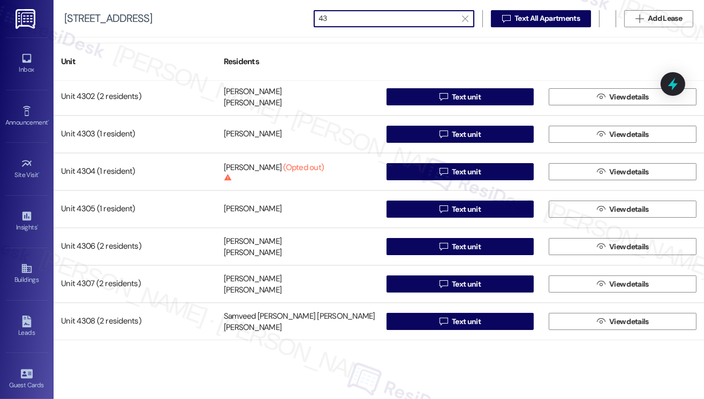
scroll to position [107, 0]
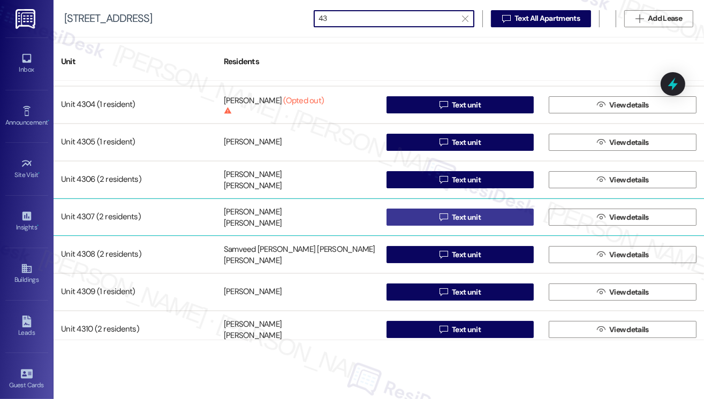
type input "43"
click at [419, 213] on button " Text unit" at bounding box center [460, 217] width 148 height 17
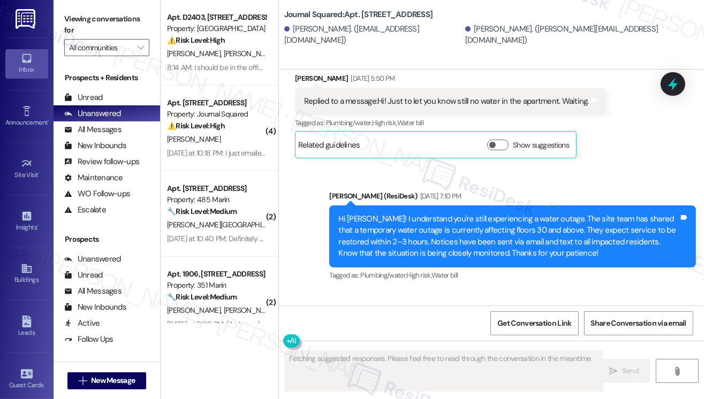
scroll to position [7305, 0]
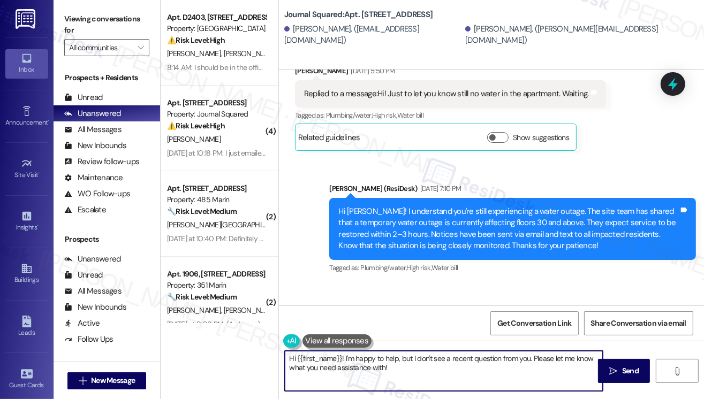
paste textarea "Reminder To All Residents There is no smoking allowed anywhere on the property,…"
type textarea "Hi {{first_name}}! Reminder To All Residents There is no smoking allowed anywhe…"
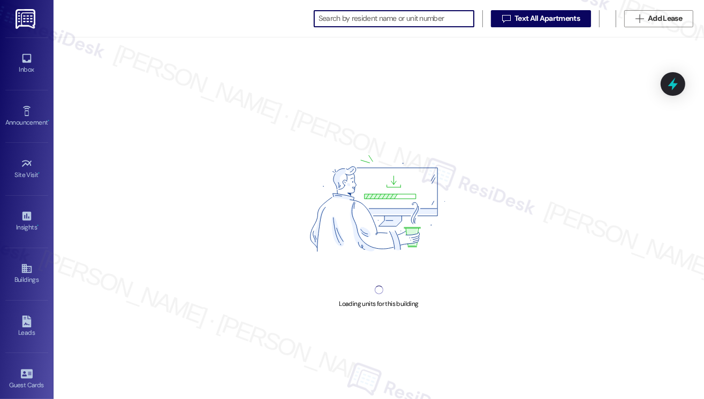
click at [406, 18] on input at bounding box center [395, 18] width 155 height 15
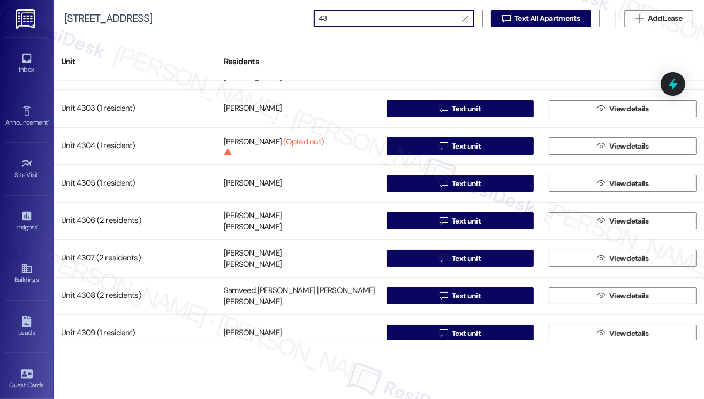
scroll to position [152, 0]
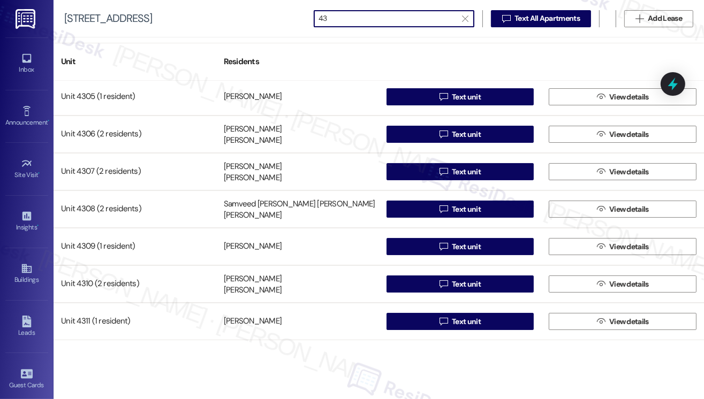
type input "43"
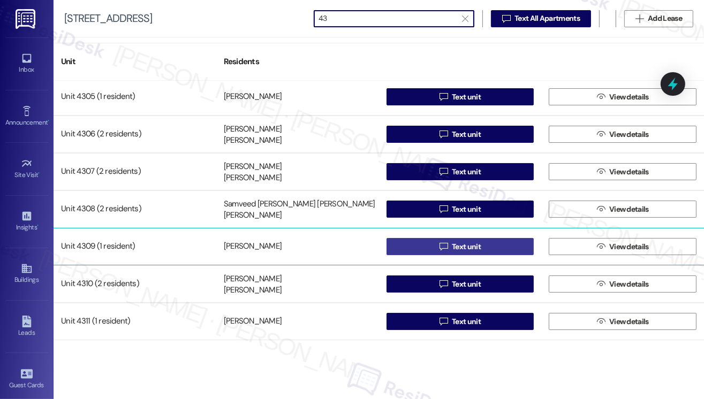
click at [428, 246] on button " Text unit" at bounding box center [460, 246] width 148 height 17
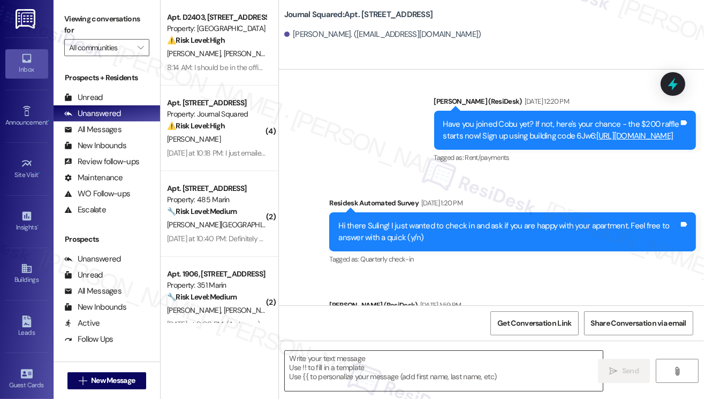
type textarea "Fetching suggested responses. Please feel free to read through the conversation…"
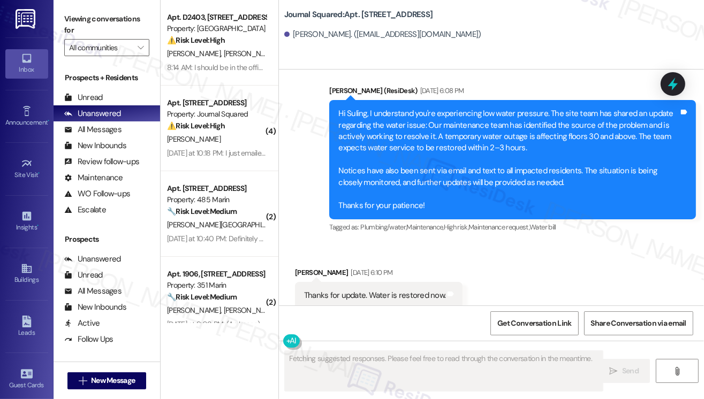
scroll to position [6632, 0]
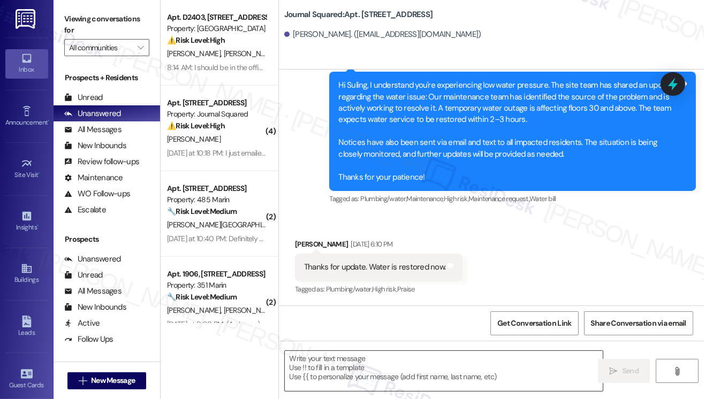
click at [357, 362] on textarea at bounding box center [444, 371] width 318 height 40
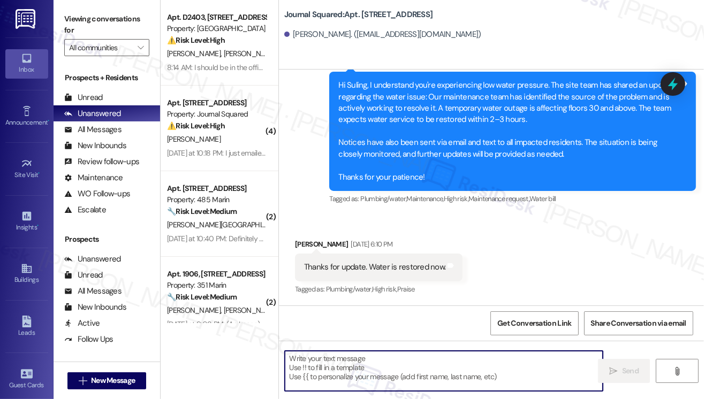
paste textarea "Hi {{first_name}}! Reminder To All Residents There is no smoking allowed anywhe…"
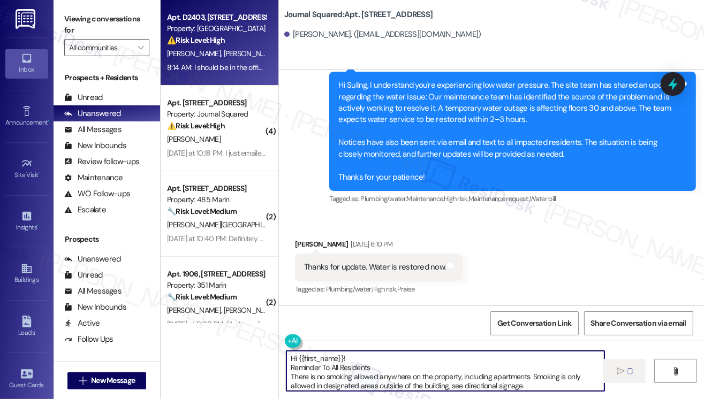
type textarea "Hi {{first_name}}! Reminder To All Residents There is no smoking allowed anywhe…"
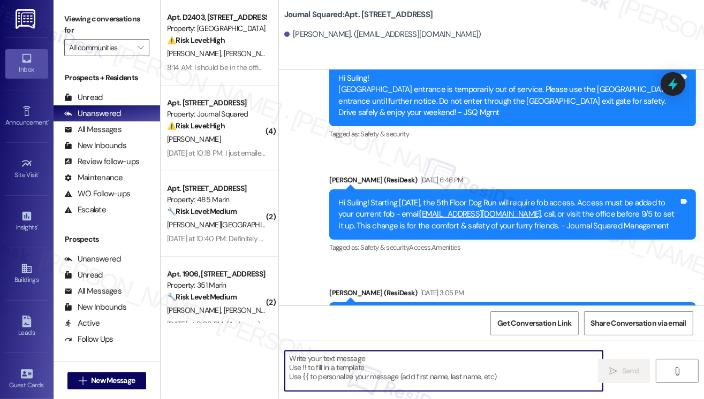
scroll to position [8528, 0]
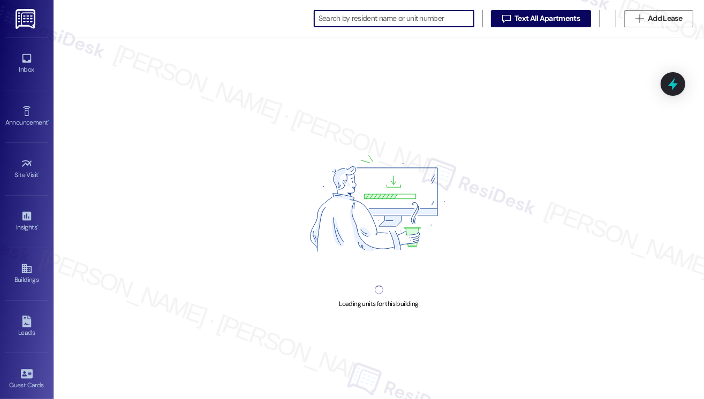
click at [344, 11] on input at bounding box center [395, 18] width 155 height 15
click at [350, 23] on input at bounding box center [395, 18] width 155 height 15
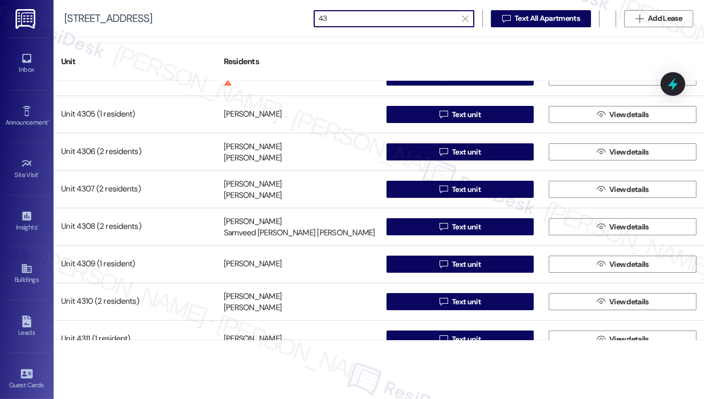
scroll to position [152, 0]
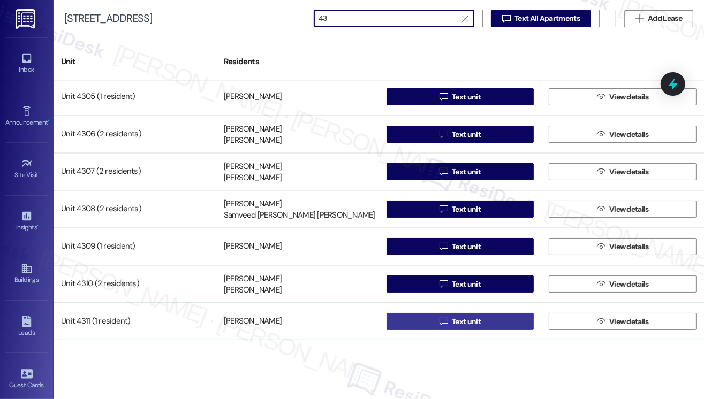
type input "43"
click at [470, 325] on span "Text unit" at bounding box center [466, 321] width 29 height 11
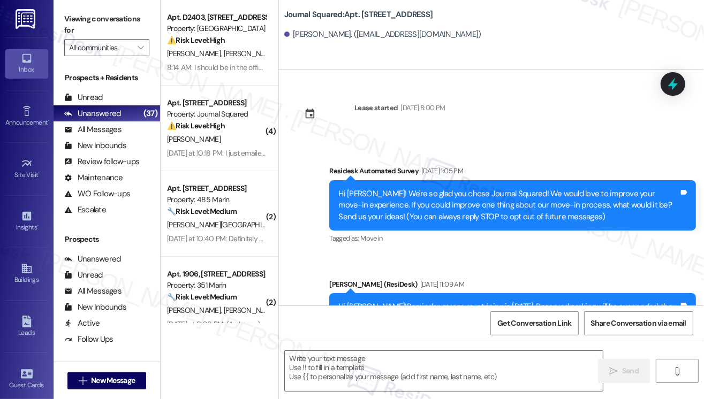
type textarea "Fetching suggested responses. Please feel free to read through the conversation…"
click at [369, 362] on textarea at bounding box center [444, 371] width 318 height 40
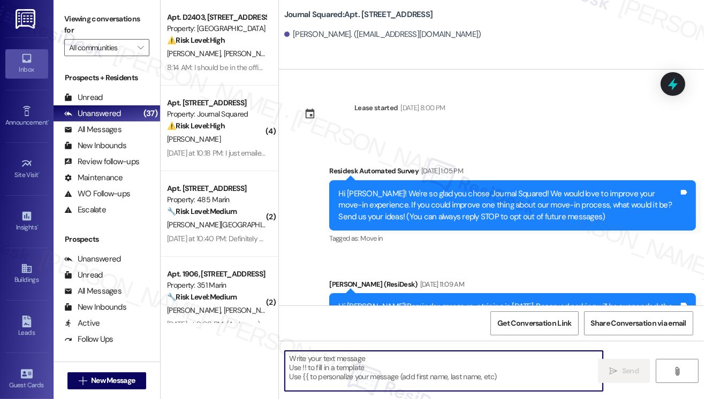
paste textarea "Hi {{first_name}}! Reminder To All Residents There is no smoking allowed anywhe…"
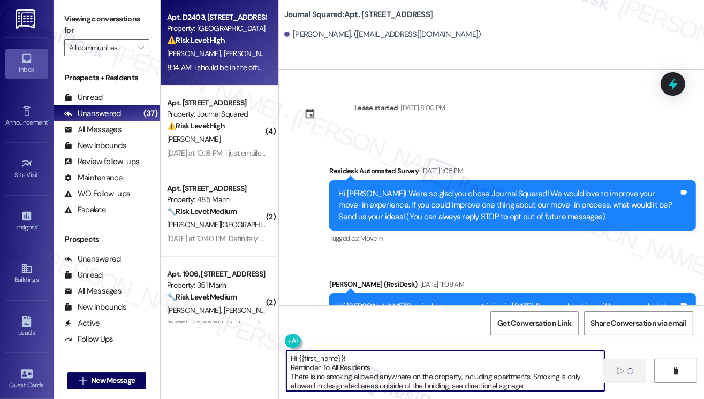
type textarea "Hi {{first_name}}! Reminder To All Residents There is no smoking allowed anywhe…"
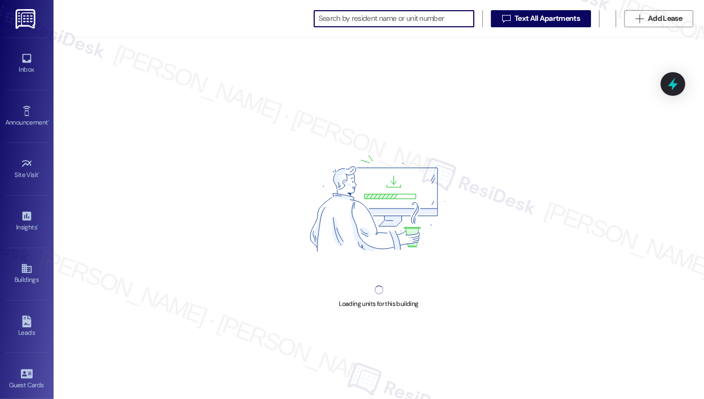
click at [387, 17] on input at bounding box center [395, 18] width 155 height 15
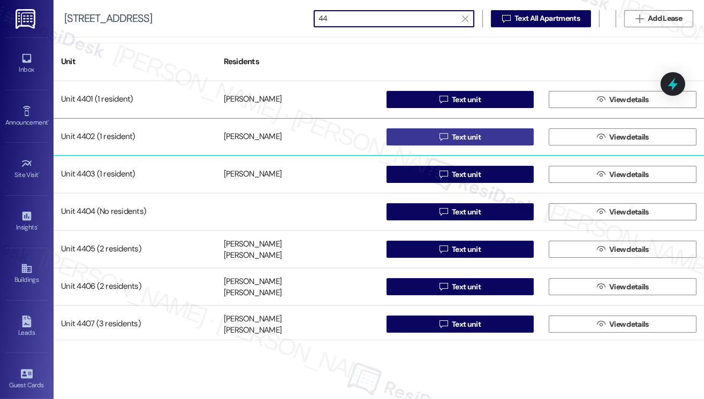
type input "44"
click at [433, 135] on button " Text unit" at bounding box center [460, 136] width 148 height 17
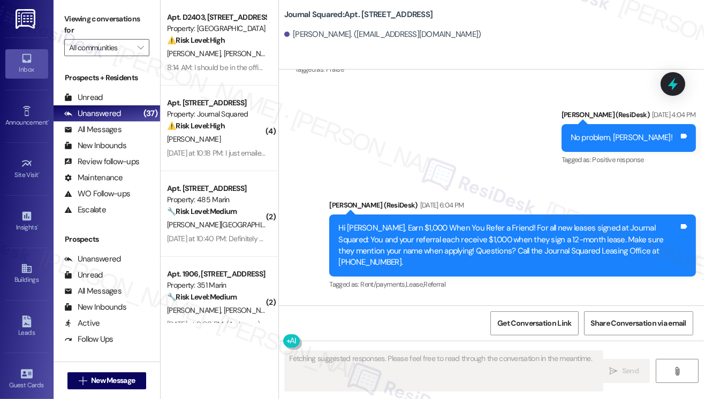
scroll to position [7137, 0]
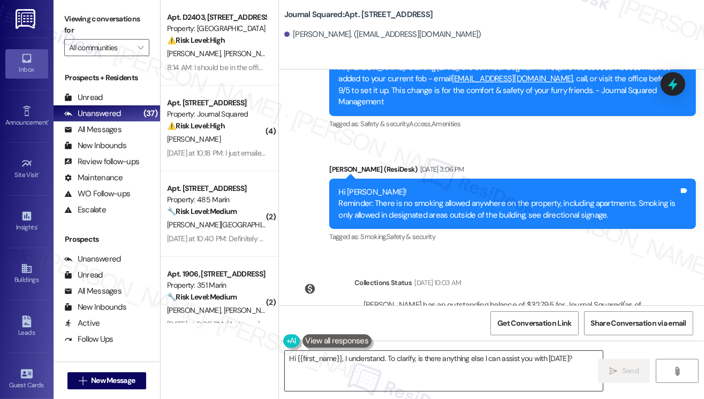
click at [356, 361] on textarea "Hi {{first_name}}, I understand. To clarify, is there anything else I can assis…" at bounding box center [444, 371] width 318 height 40
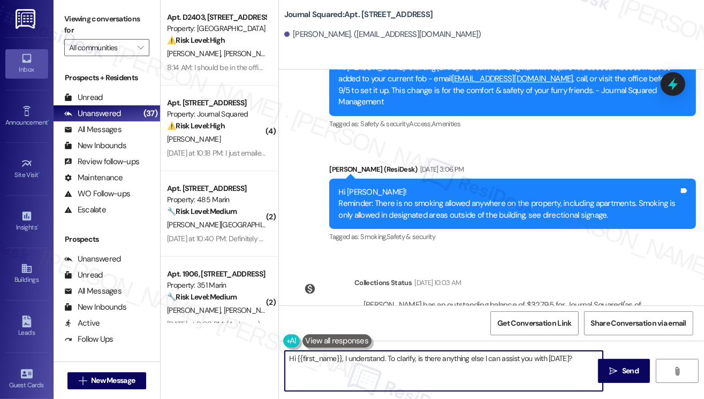
paste textarea "! Reminder To All Residents There is no smoking allowed anywhere on the propert…"
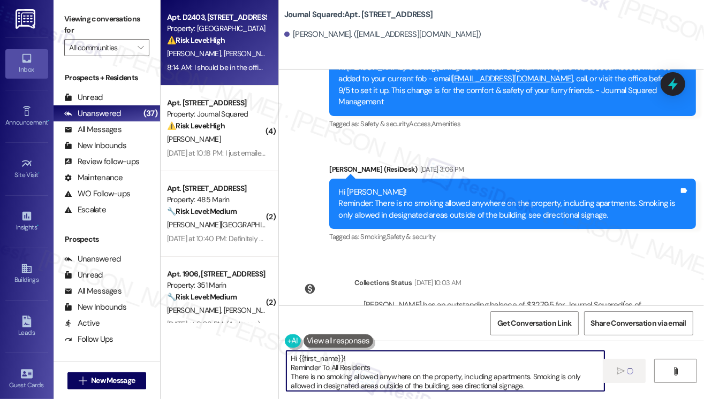
type textarea "Hi {{first_name}}! Reminder To All Residents There is no smoking allowed anywhe…"
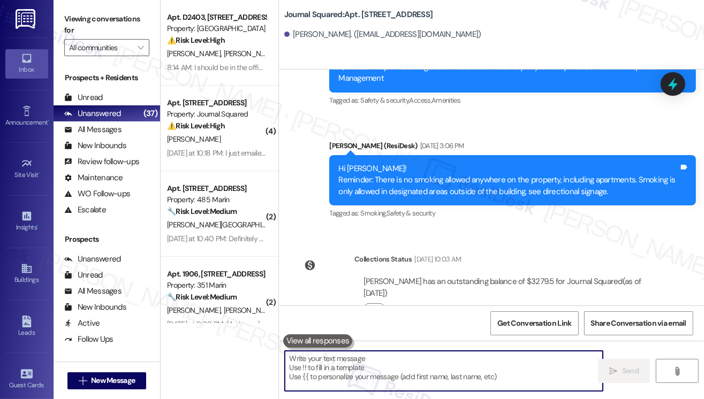
scroll to position [7246, 0]
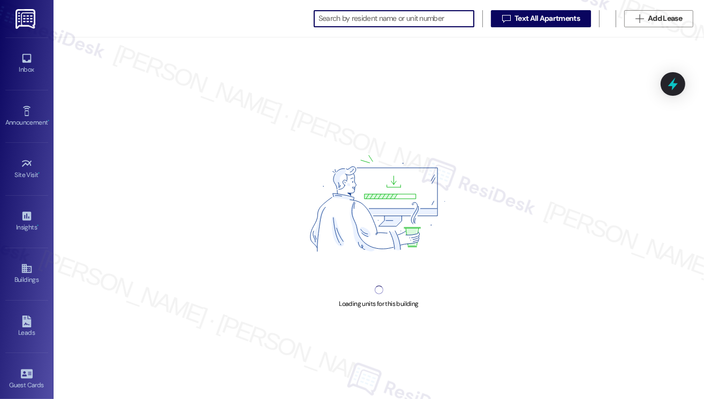
click at [370, 20] on input at bounding box center [395, 18] width 155 height 15
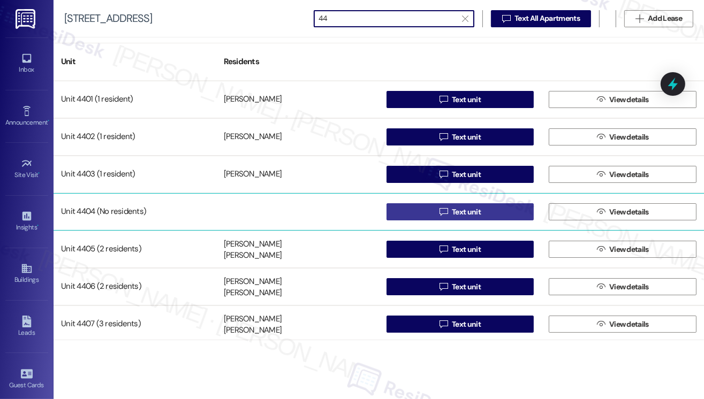
type input "44"
click at [439, 215] on icon "" at bounding box center [443, 212] width 8 height 9
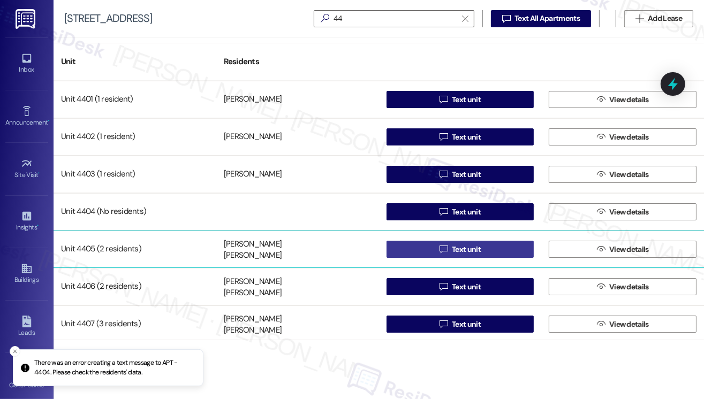
click at [439, 251] on icon "" at bounding box center [443, 249] width 8 height 9
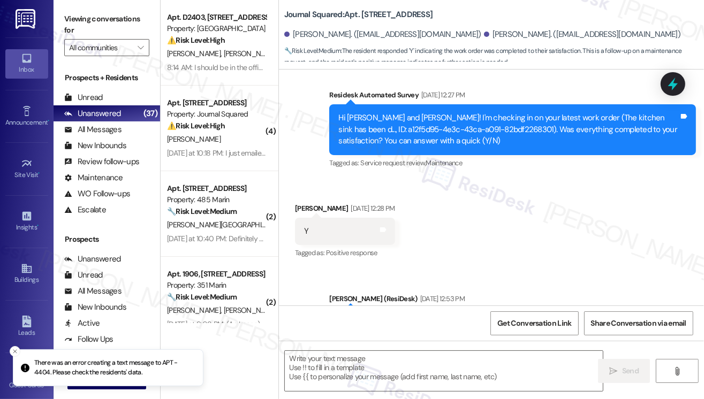
scroll to position [1517, 0]
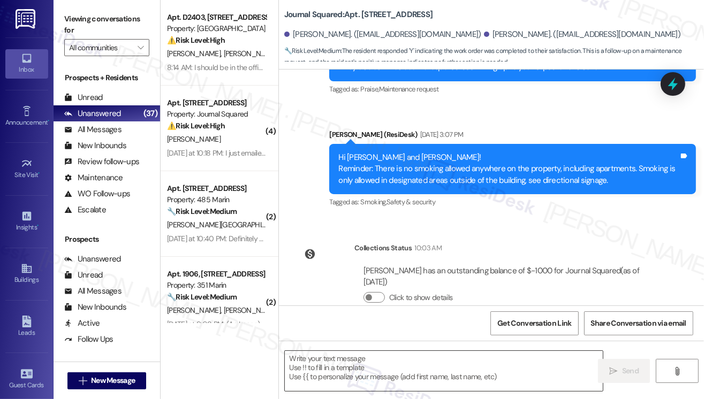
click at [324, 366] on textarea at bounding box center [444, 371] width 318 height 40
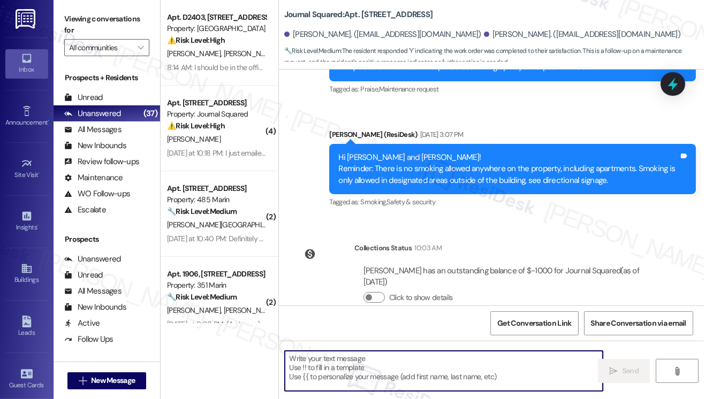
paste textarea "Hi {{first_name}}! Reminder To All Residents There is no smoking allowed anywhe…"
type textarea "Hi {{first_name}}! Reminder To All Residents There is no smoking allowed anywhe…"
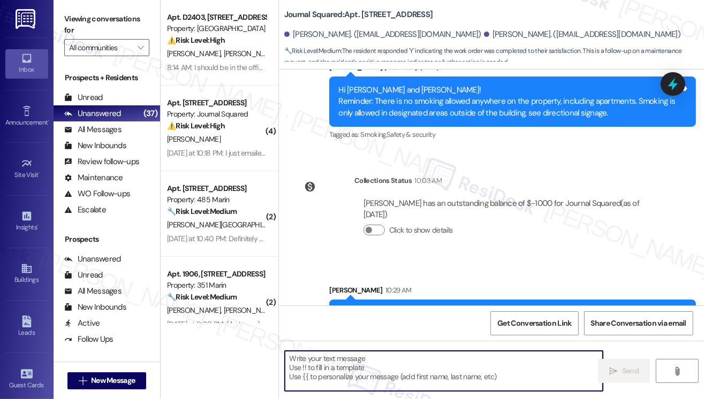
scroll to position [1626, 0]
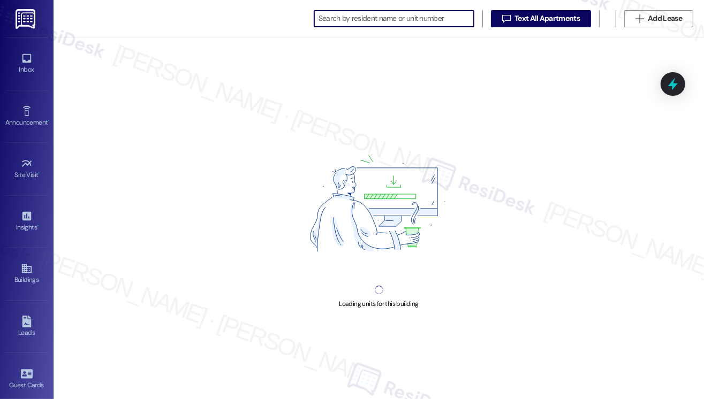
click at [417, 22] on input at bounding box center [395, 18] width 155 height 15
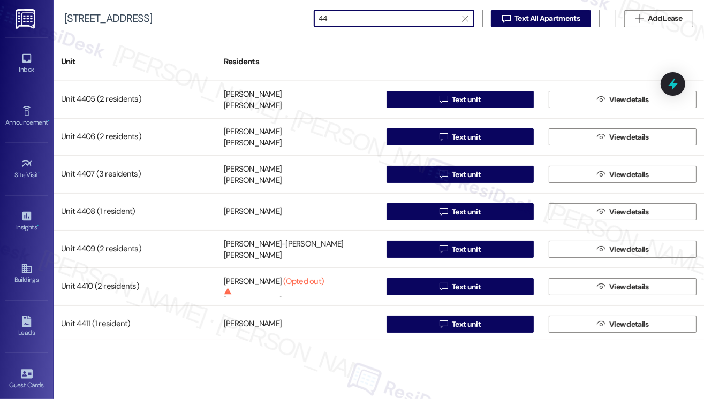
scroll to position [152, 0]
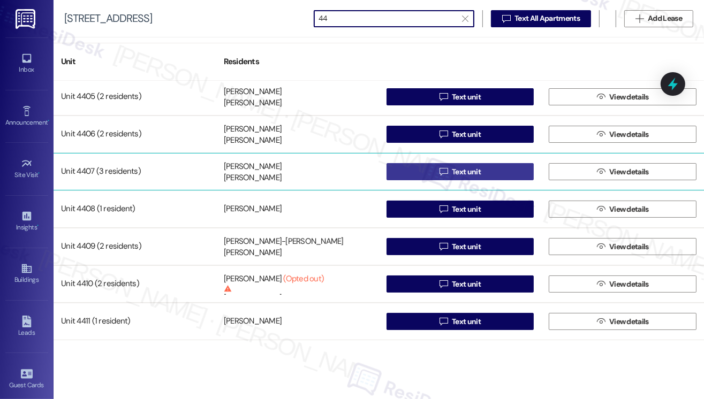
type input "44"
click at [415, 170] on button " Text unit" at bounding box center [460, 171] width 148 height 17
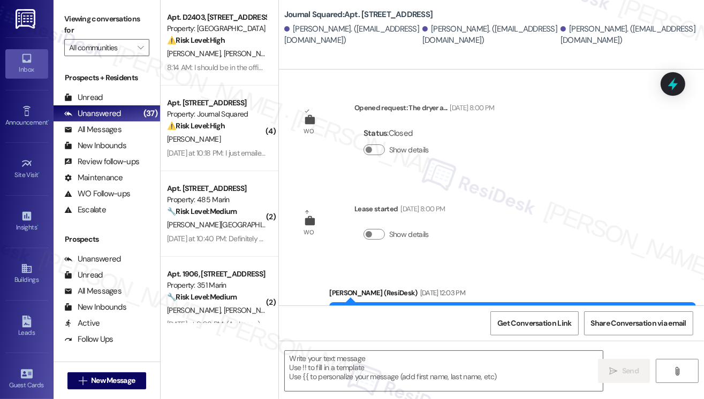
type textarea "Fetching suggested responses. Please feel free to read through the conversation…"
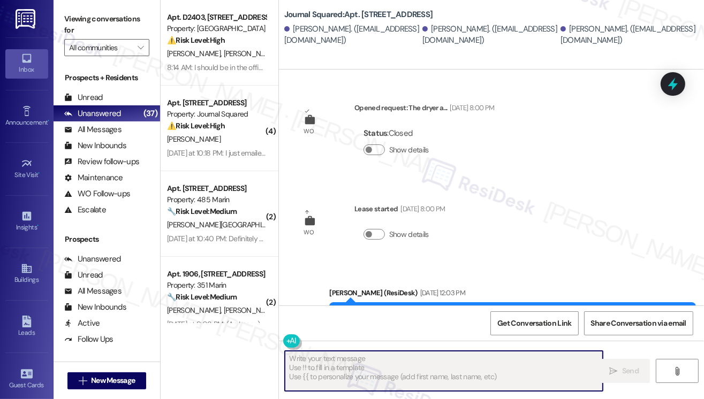
click at [349, 364] on textarea "Fetching suggested responses. Please feel free to read through the conversation…" at bounding box center [444, 371] width 318 height 40
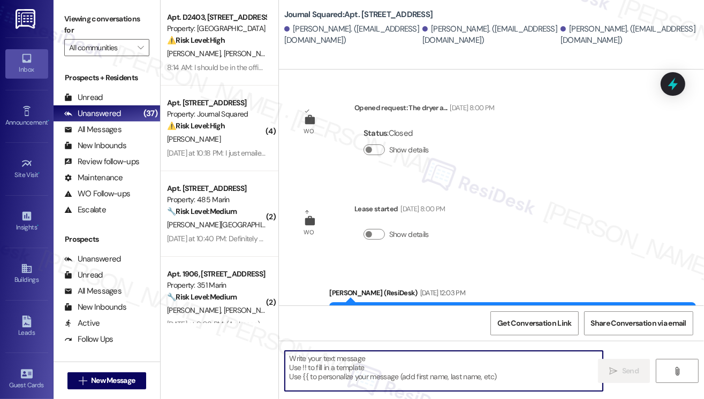
paste textarea "Hi {{first_name}}! Reminder To All Residents There is no smoking allowed anywhe…"
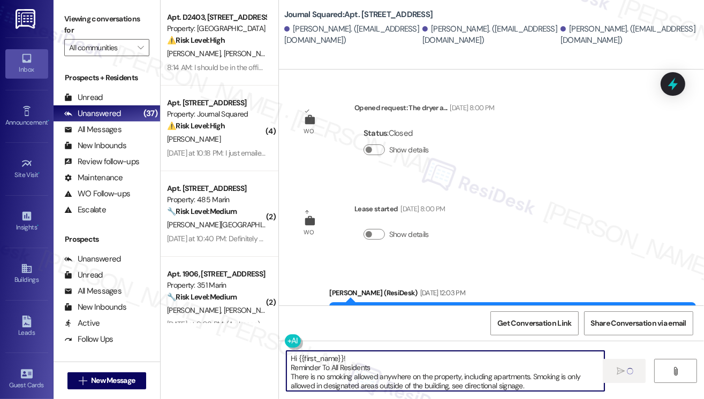
type textarea "Hi {{first_name}}! Reminder To All Residents There is no smoking allowed anywhe…"
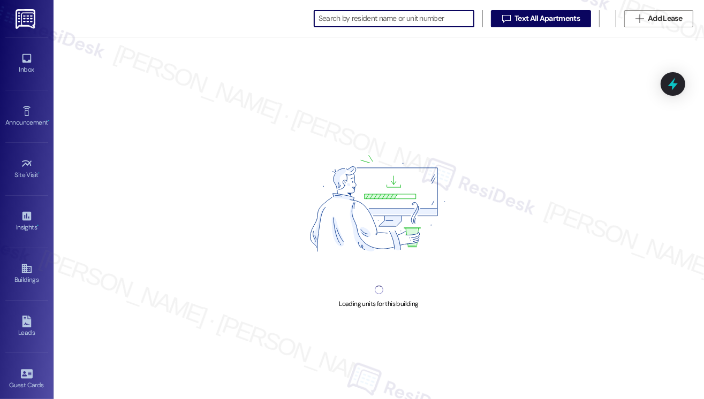
click at [341, 18] on input at bounding box center [395, 18] width 155 height 15
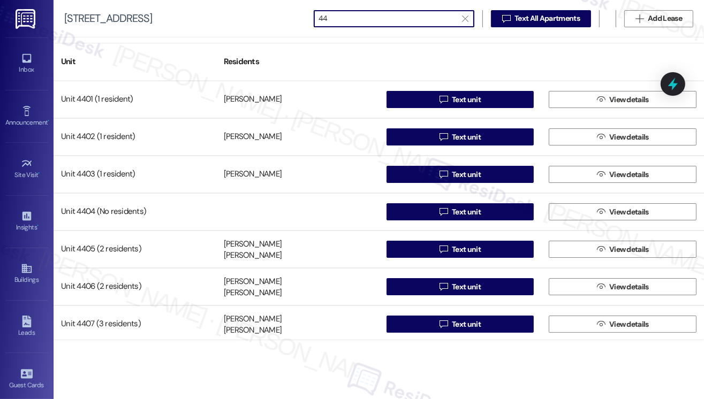
type input "4"
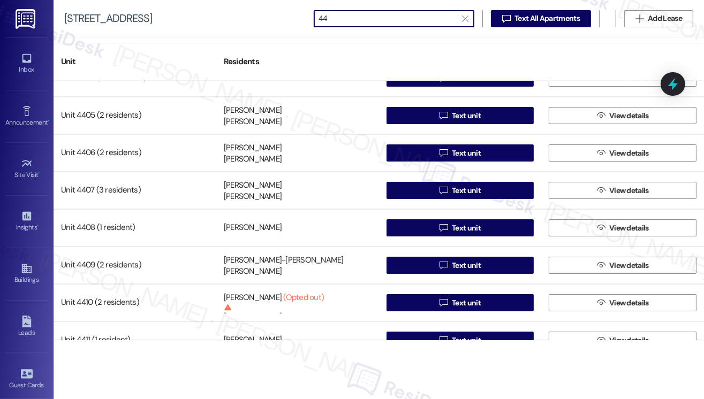
scroll to position [152, 0]
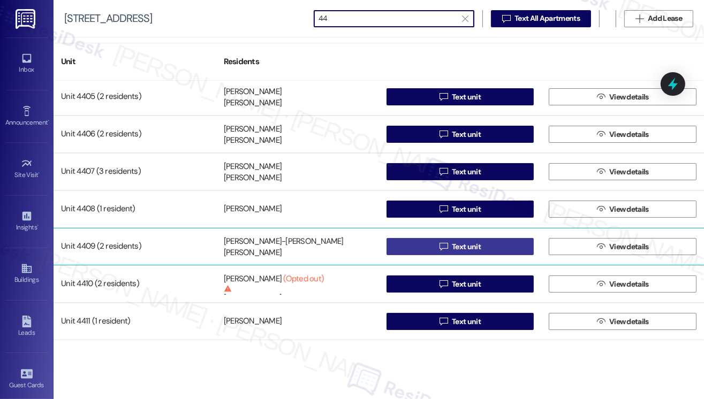
type input "44"
click at [445, 244] on icon "" at bounding box center [443, 246] width 8 height 9
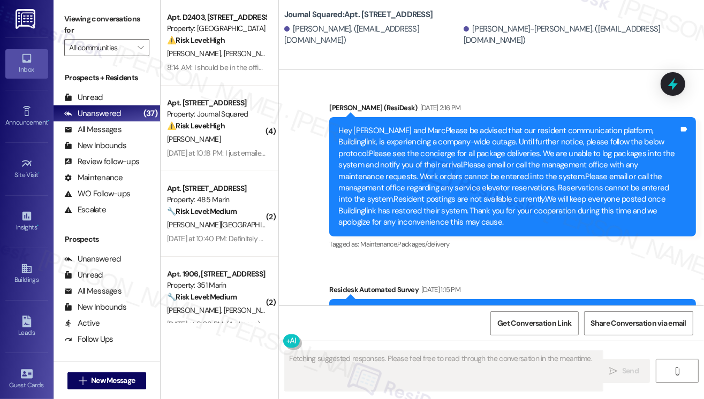
scroll to position [13019, 0]
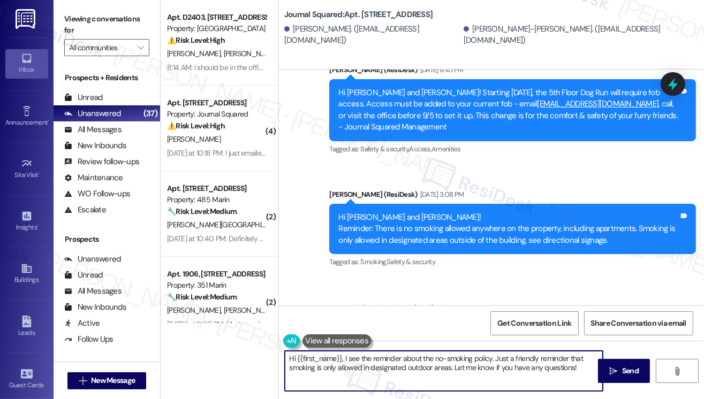
paste textarea "! Reminder To All Residents There is no smoking allowed anywhere on the propert…"
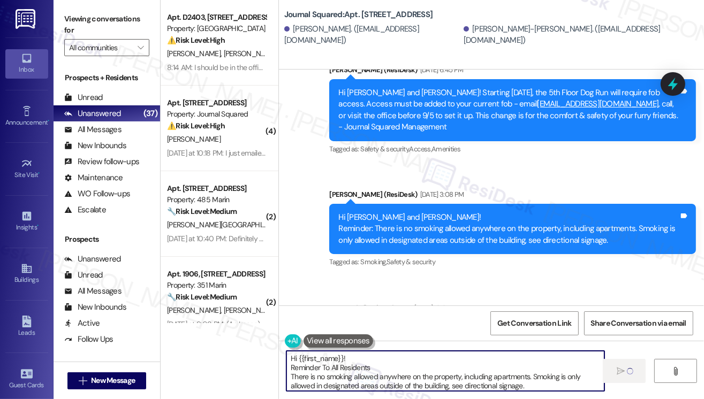
type textarea "Hi {{first_name}}! Reminder To All Residents There is no smoking allowed anywhe…"
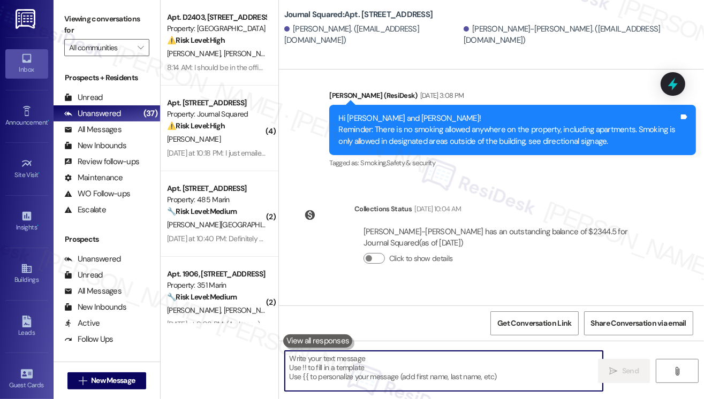
scroll to position [13128, 0]
